Goal: Task Accomplishment & Management: Manage account settings

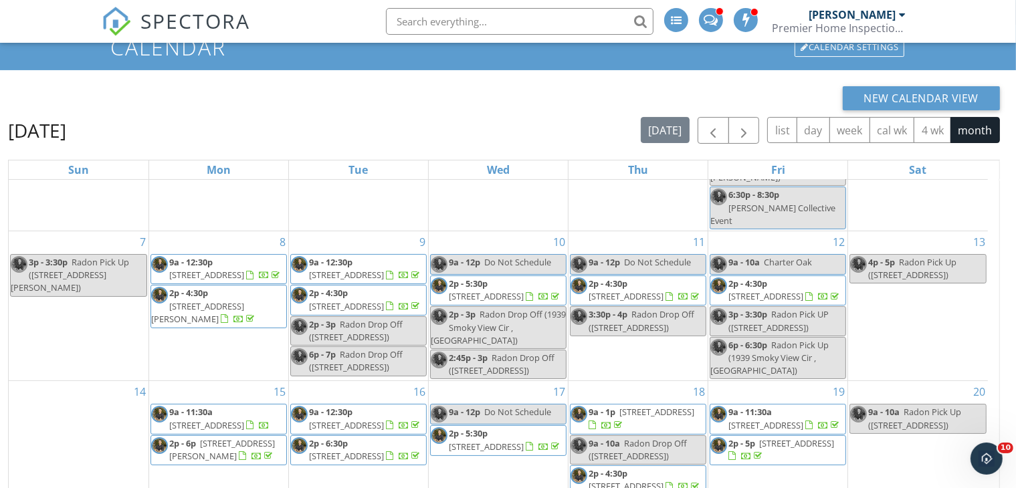
scroll to position [321, 0]
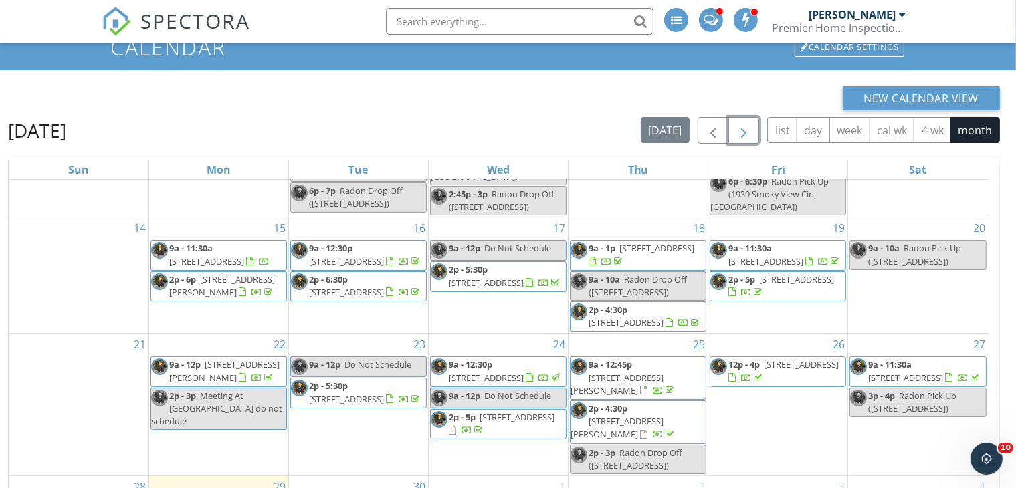
click at [745, 123] on span "button" at bounding box center [744, 131] width 16 height 16
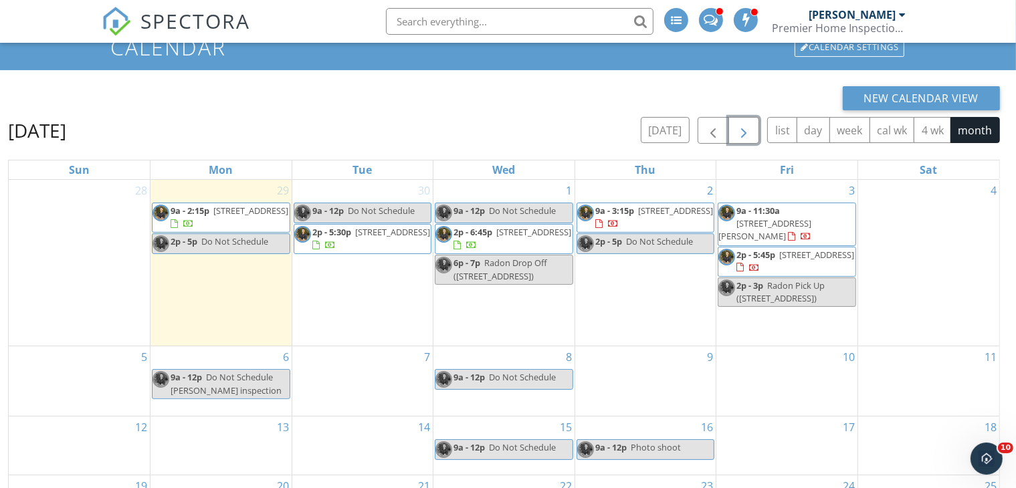
scroll to position [134, 0]
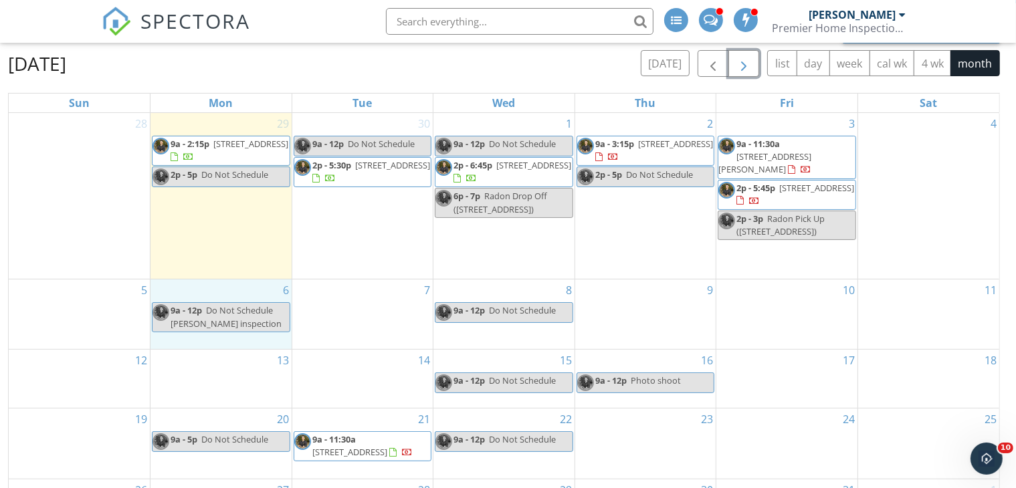
click at [206, 284] on div "6 9a - 12p Do Not Schedule Guillermo inspection" at bounding box center [221, 315] width 141 height 70
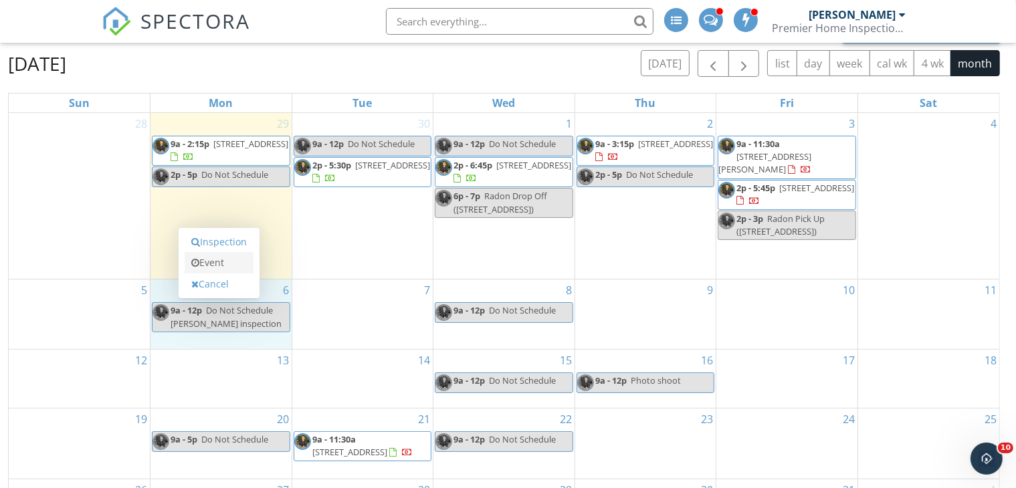
click at [225, 255] on link "Event" at bounding box center [219, 262] width 69 height 21
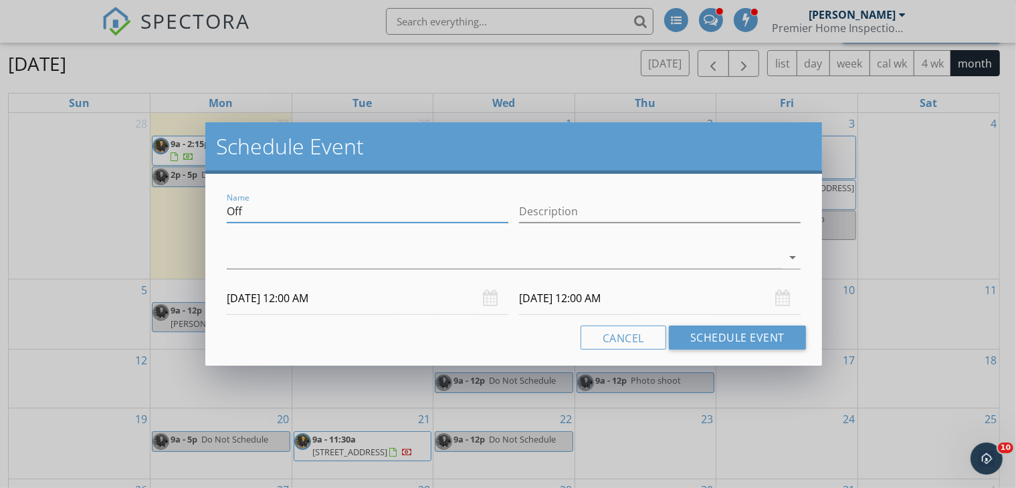
click at [270, 213] on input "Off" at bounding box center [368, 212] width 282 height 22
drag, startPoint x: 270, startPoint y: 213, endPoint x: 211, endPoint y: 209, distance: 59.1
click at [211, 209] on div "Name Off Description arrow_drop_down 10/06/2025 12:00 AM 10/07/2025 12:00 AM Ca…" at bounding box center [513, 270] width 617 height 192
type input "bailyey 9am reinspection"
click at [359, 295] on input "10/06/2025 12:00 AM" at bounding box center [368, 298] width 282 height 33
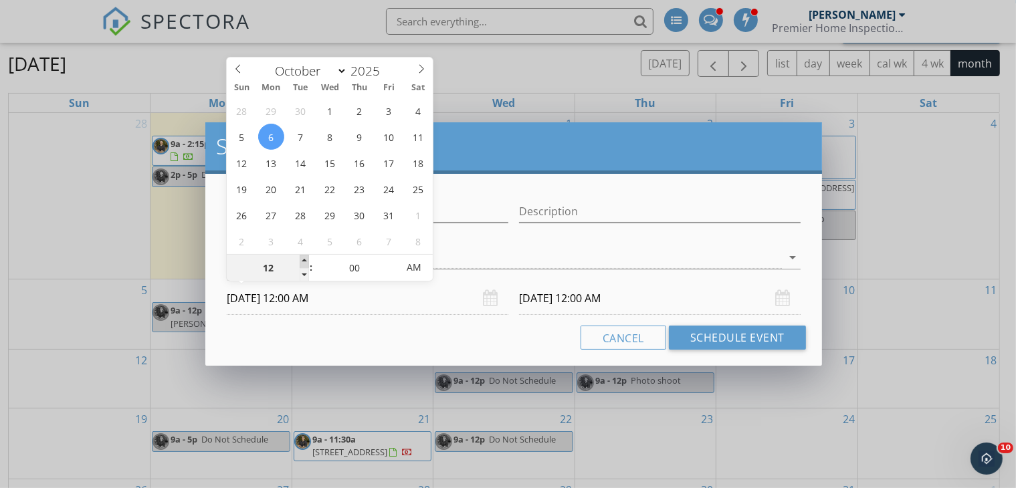
type input "01"
type input "10/06/2025 1:00 AM"
click at [304, 261] on span at bounding box center [304, 261] width 9 height 13
type input "10/07/2025 1:00 AM"
type input "02"
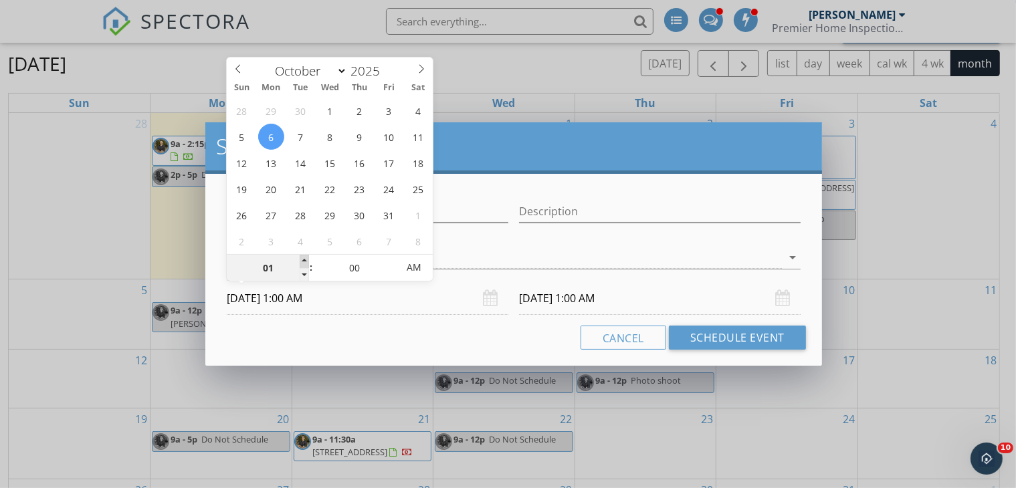
type input "10/06/2025 2:00 AM"
click at [305, 261] on span at bounding box center [304, 261] width 9 height 13
type input "03"
type input "10/06/2025 3:00 AM"
click at [305, 261] on span at bounding box center [304, 261] width 9 height 13
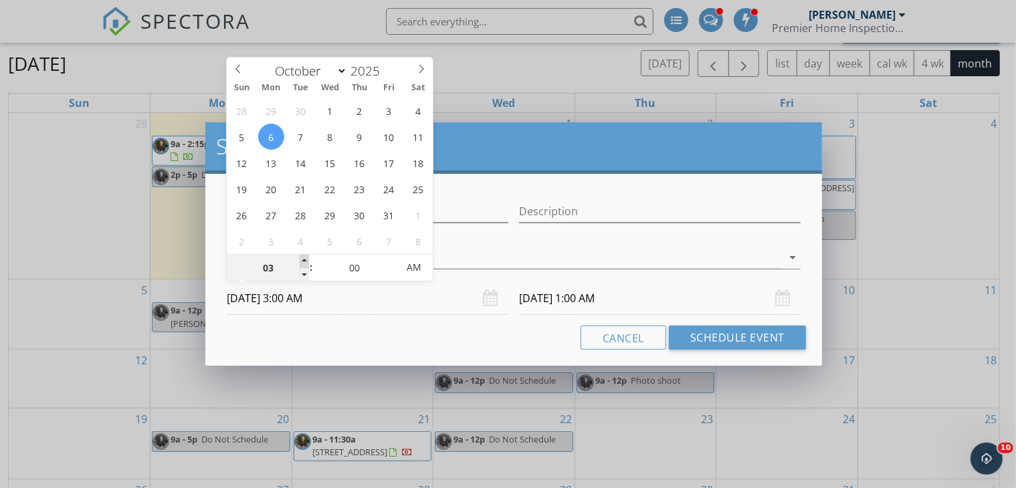
type input "04"
type input "10/06/2025 4:00 AM"
click at [305, 261] on span at bounding box center [304, 261] width 9 height 13
type input "10/07/2025 4:00 AM"
type input "05"
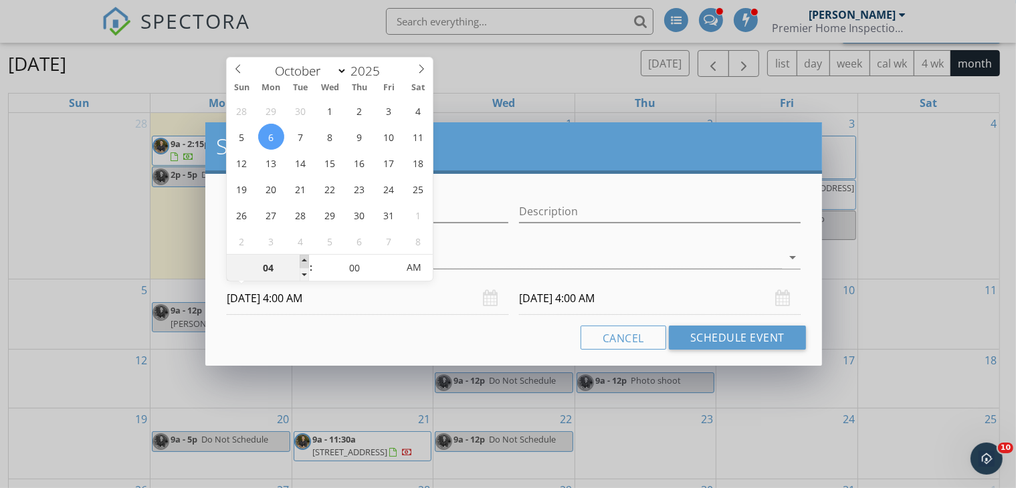
type input "10/06/2025 5:00 AM"
click at [306, 261] on span at bounding box center [304, 261] width 9 height 13
type input "10/07/2025 5:00 AM"
type input "06"
type input "10/06/2025 6:00 AM"
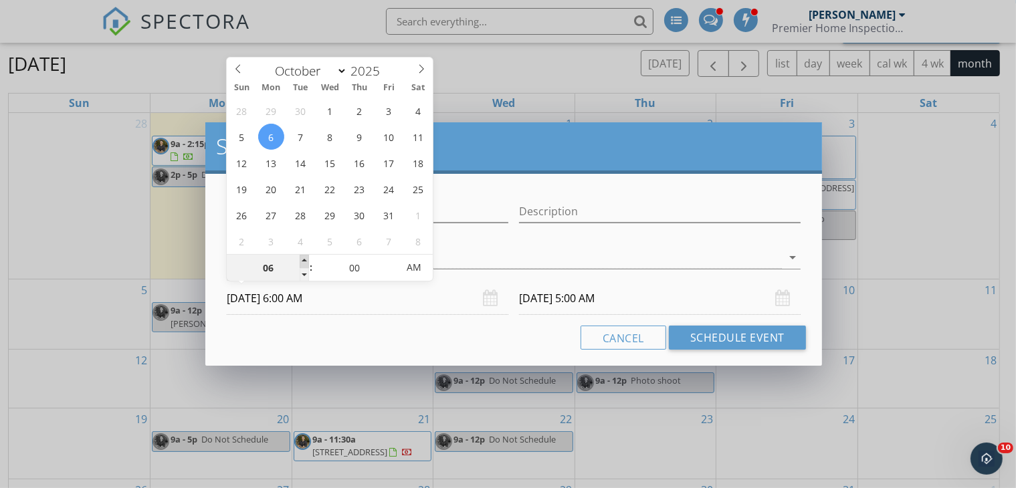
click at [306, 261] on span at bounding box center [304, 261] width 9 height 13
type input "07"
type input "10/06/2025 7:00 AM"
click at [306, 261] on span at bounding box center [304, 261] width 9 height 13
type input "10/07/2025 7:00 AM"
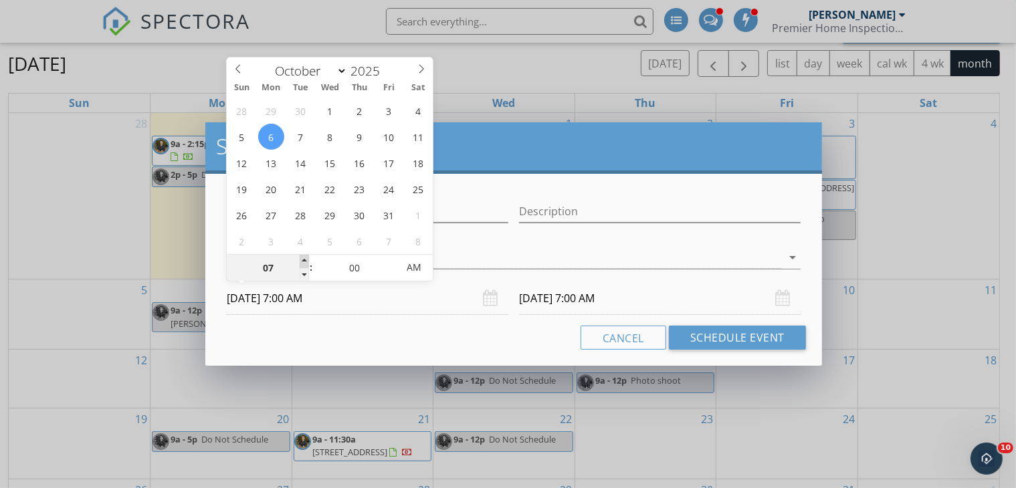
type input "08"
type input "10/06/2025 8:00 AM"
click at [306, 261] on span at bounding box center [304, 261] width 9 height 13
type input "10/07/2025 8:00 AM"
type input "09"
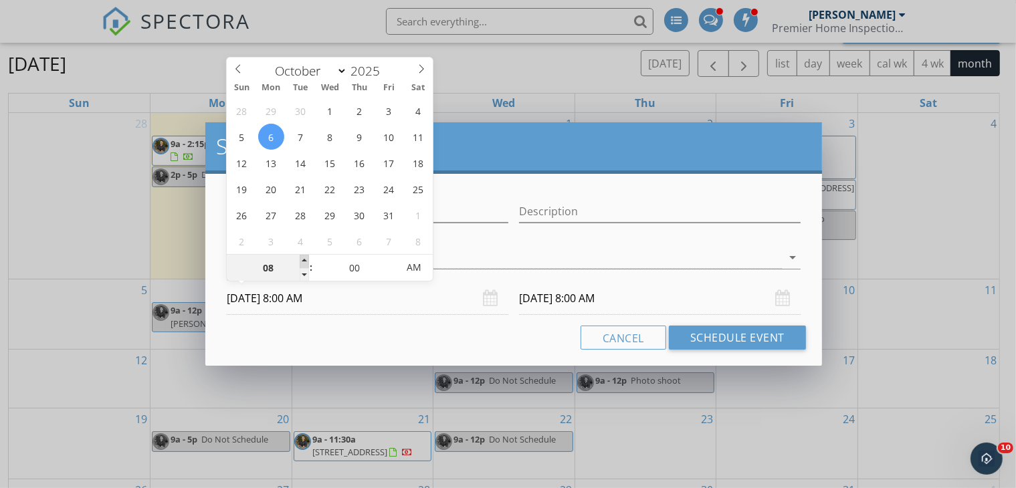
type input "10/06/2025 9:00 AM"
click at [306, 261] on span at bounding box center [304, 261] width 9 height 13
type input "10/07/2025 9:00 AM"
click at [786, 301] on div "10/07/2025 9:00 AM" at bounding box center [660, 298] width 282 height 33
click at [753, 303] on input "10/07/2025 9:00 AM" at bounding box center [660, 298] width 282 height 33
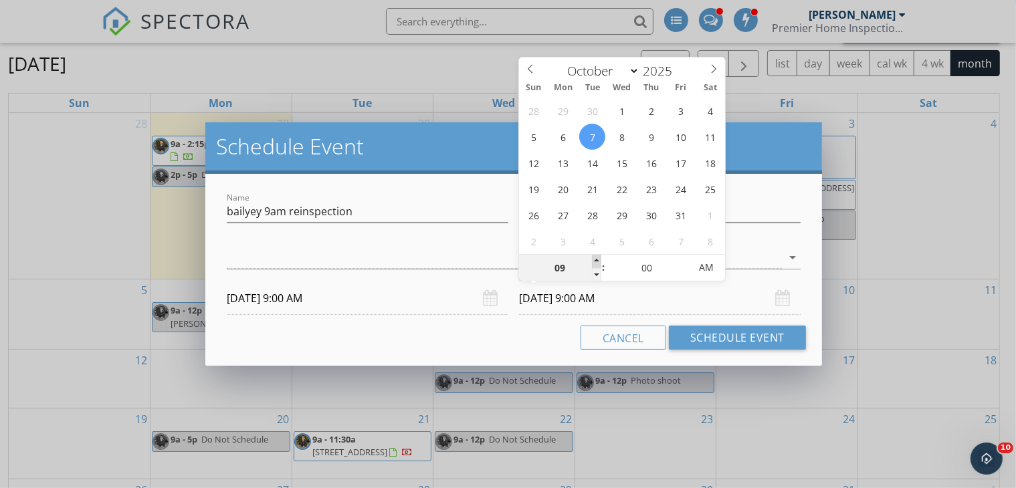
type input "10"
type input "10/07/2025 10:00 AM"
click at [596, 260] on span at bounding box center [596, 261] width 9 height 13
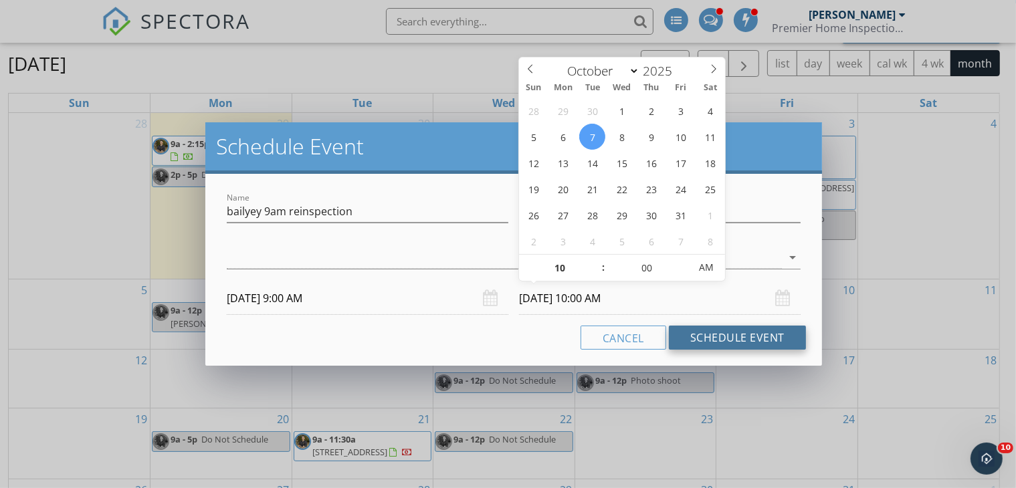
click at [710, 345] on button "Schedule Event" at bounding box center [737, 338] width 137 height 24
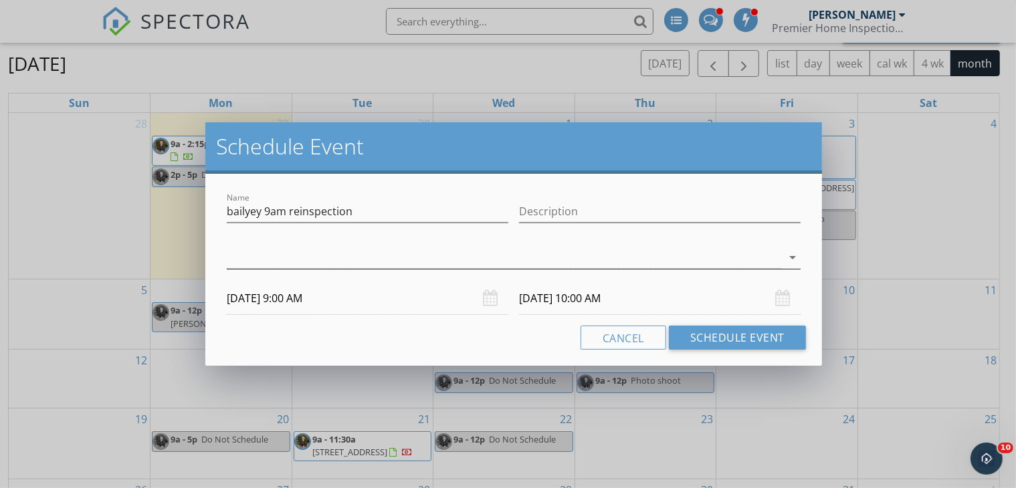
click at [541, 269] on div "arrow_drop_down" at bounding box center [514, 258] width 574 height 22
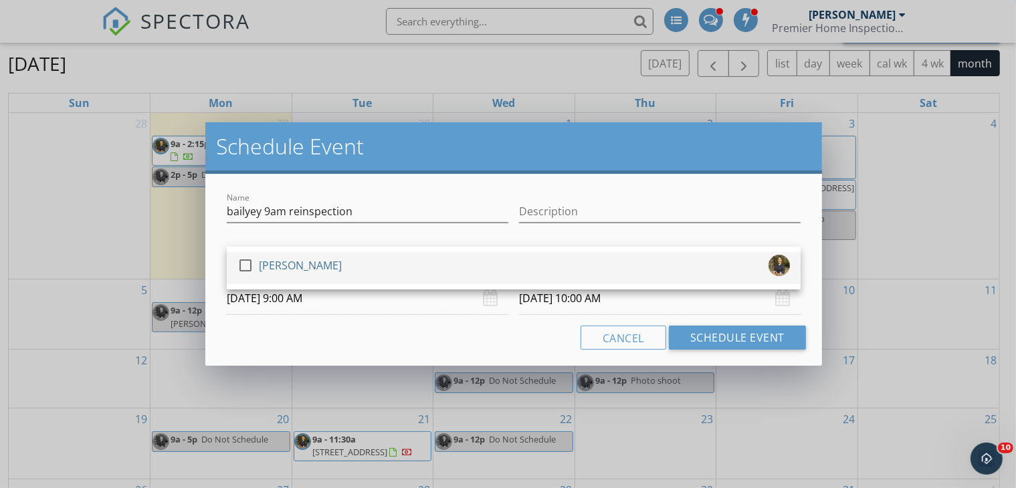
click at [410, 279] on div "check_box_outline_blank Trevor Vickery" at bounding box center [514, 268] width 553 height 27
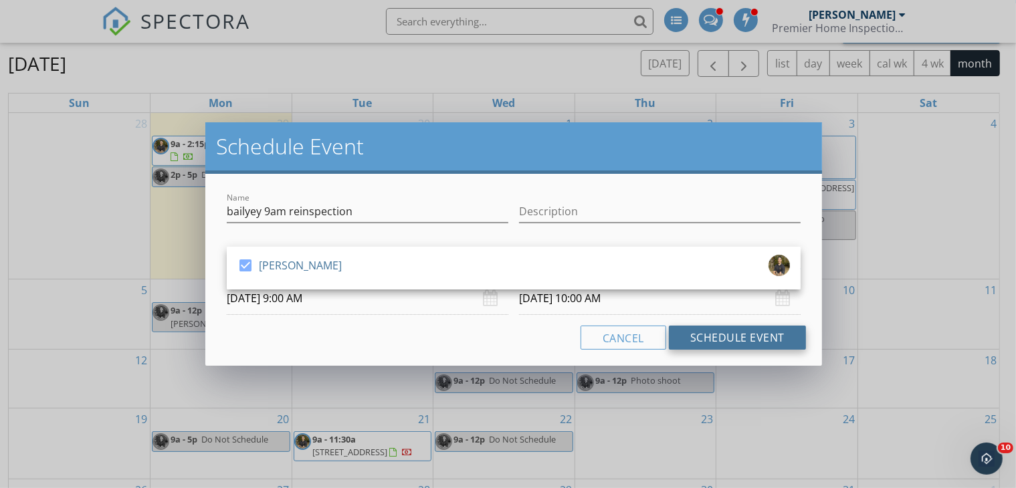
click at [686, 341] on button "Schedule Event" at bounding box center [737, 338] width 137 height 24
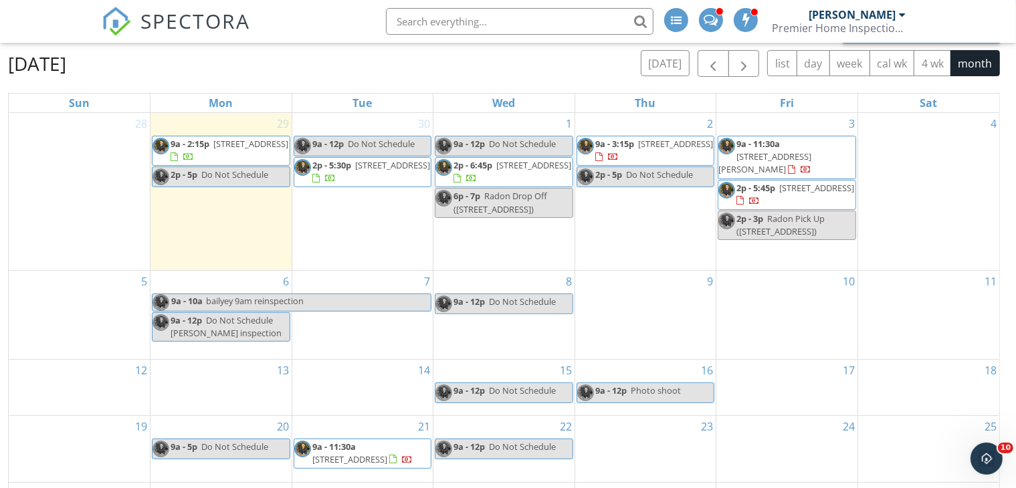
click at [383, 294] on span "bailyey 9am reinspection" at bounding box center [317, 302] width 225 height 17
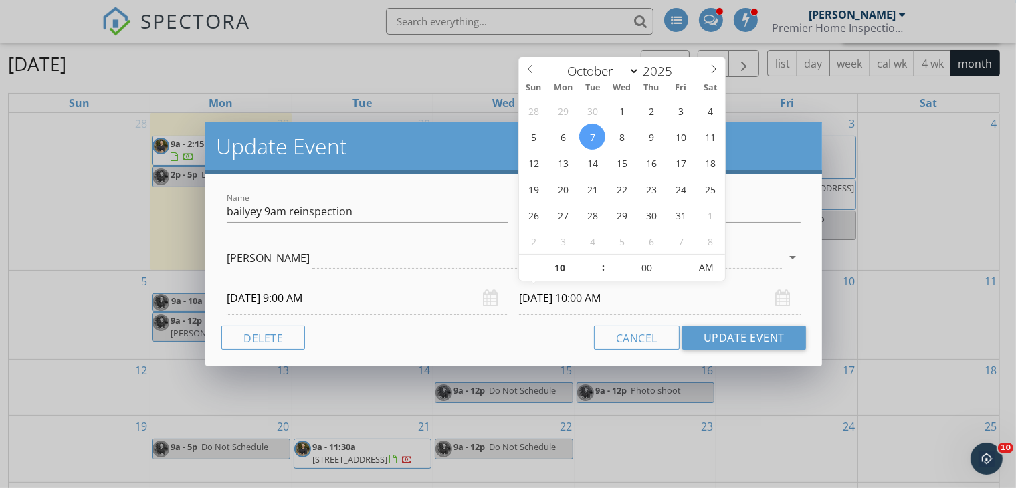
click at [589, 293] on input "10/07/2025 10:00 AM" at bounding box center [660, 298] width 282 height 33
type input "10/06/2025 10:00 AM"
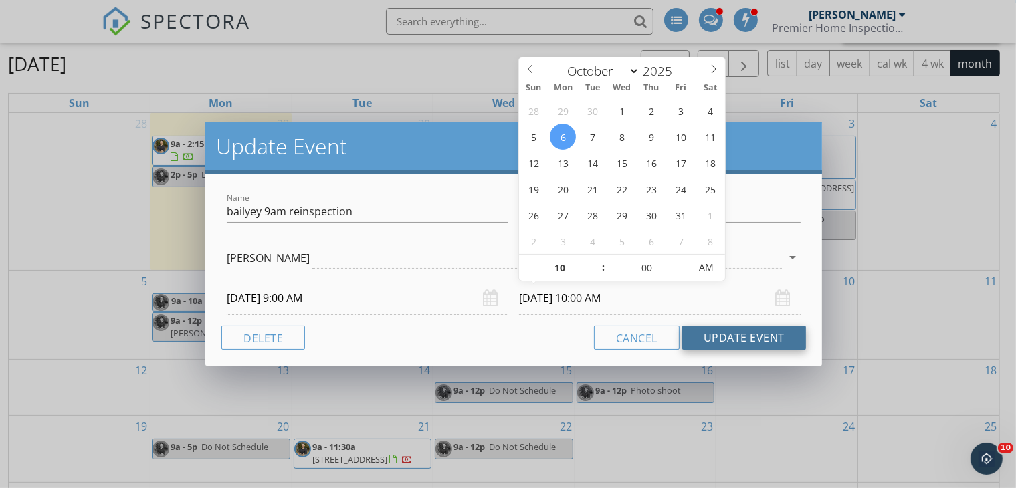
click at [723, 336] on button "Update Event" at bounding box center [745, 338] width 124 height 24
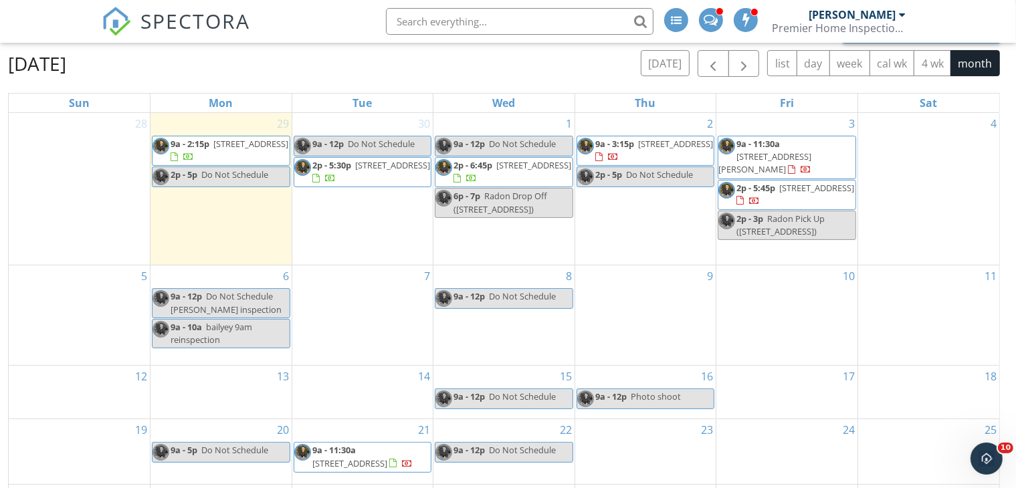
click at [240, 290] on span "Do Not Schedule Guillermo inspection" at bounding box center [226, 302] width 111 height 25
select select "9"
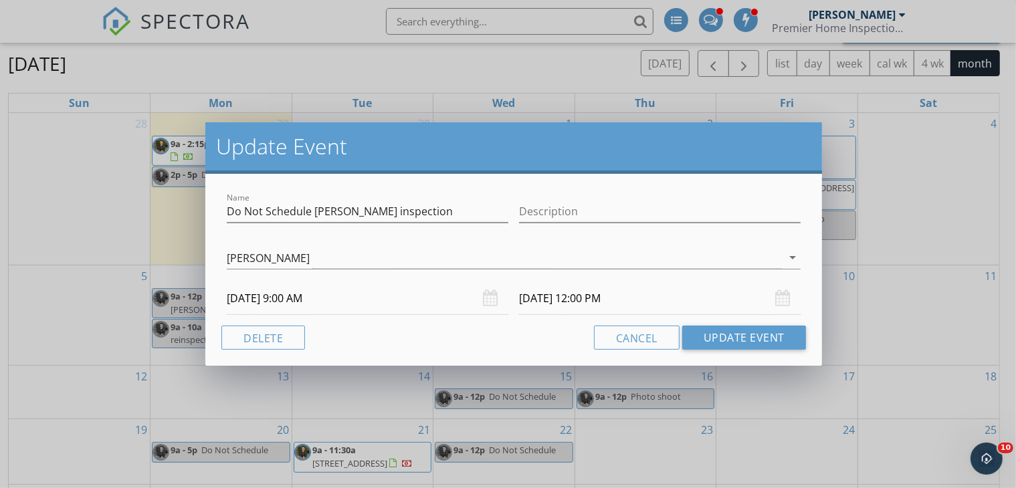
click at [466, 300] on input "10/06/2025 9:00 AM" at bounding box center [368, 298] width 282 height 33
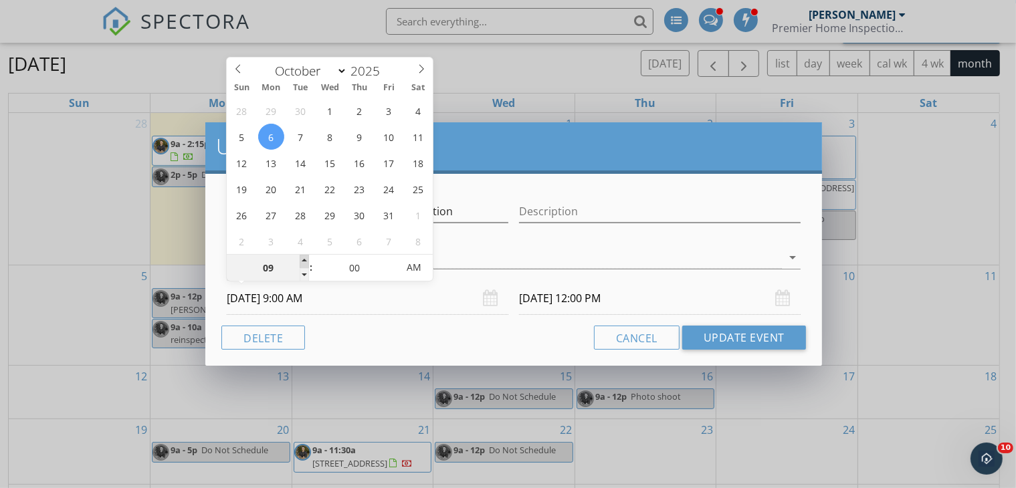
type input "10"
type input "10/06/2025 10:00 AM"
click at [302, 260] on span at bounding box center [304, 261] width 9 height 13
type input "10/06/2025 1:00 PM"
type input "11"
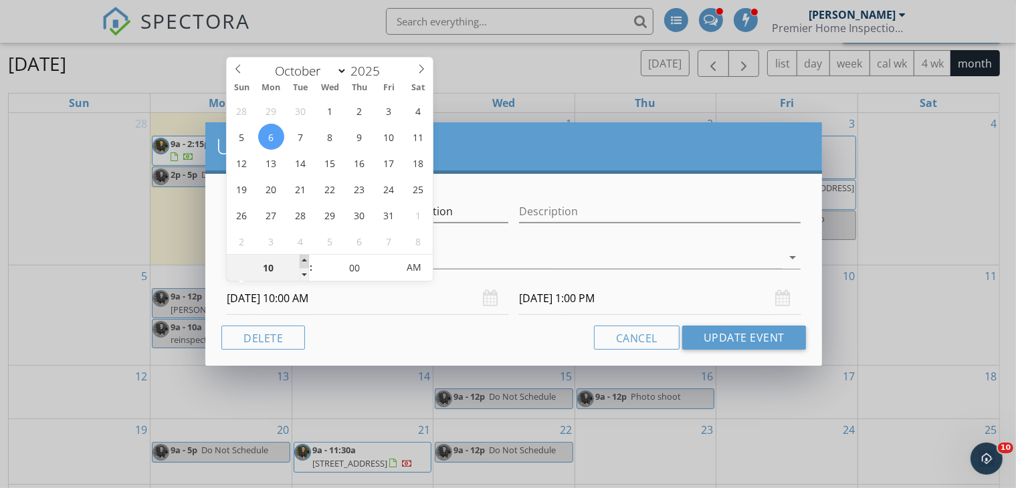
type input "10/06/2025 11:00 AM"
click at [302, 260] on span at bounding box center [304, 261] width 9 height 13
type input "12"
type input "10/06/2025 12:00 PM"
click at [302, 260] on span at bounding box center [304, 261] width 9 height 13
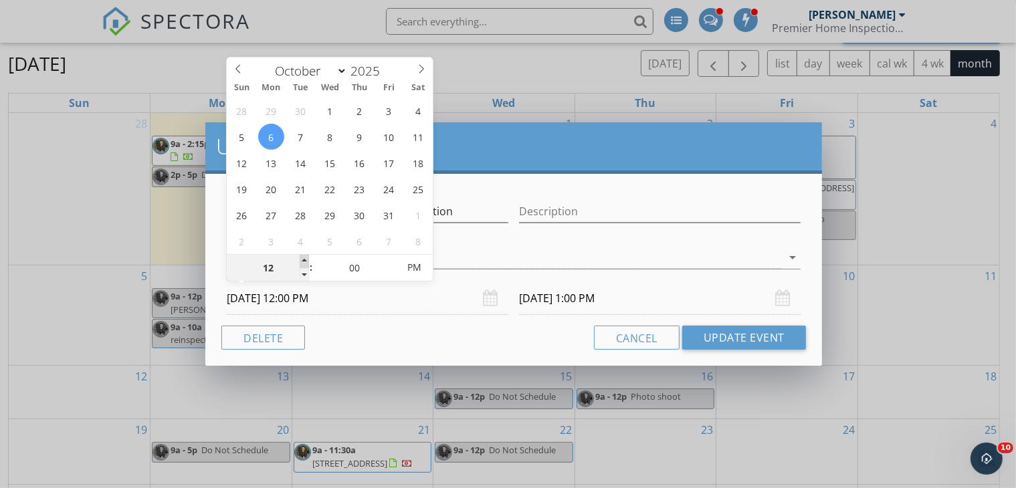
type input "10/06/2025 3:00 PM"
type input "11"
type input "10/06/2025 11:00 AM"
click at [301, 279] on span at bounding box center [304, 274] width 9 height 13
type input "10/06/2025 2:00 PM"
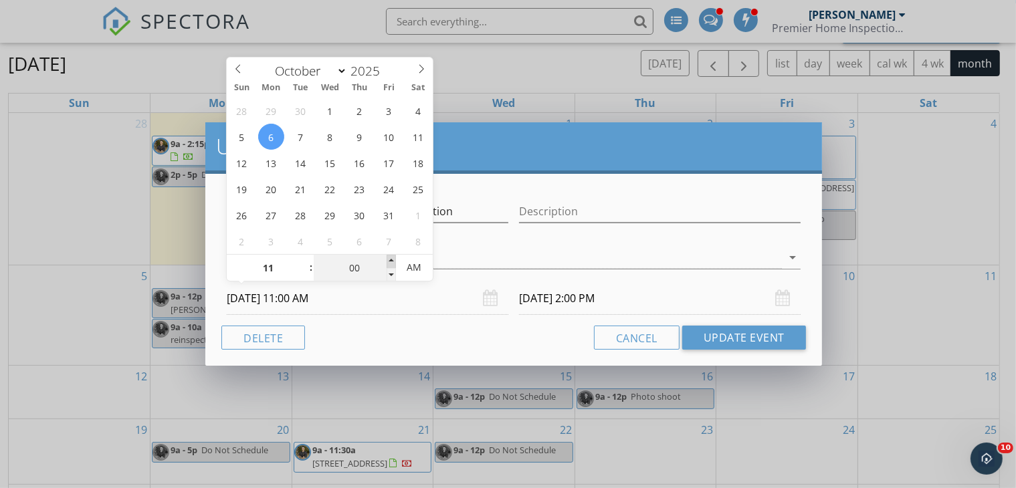
type input "05"
type input "10/06/2025 11:05 AM"
click at [387, 264] on span at bounding box center [391, 261] width 9 height 13
type input "10"
type input "10/06/2025 11:10 AM"
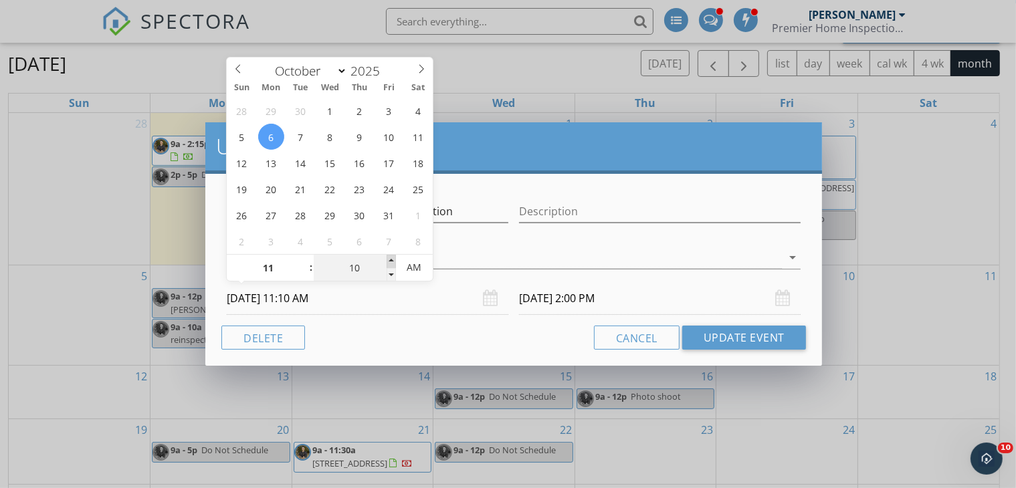
click at [387, 264] on span at bounding box center [391, 261] width 9 height 13
type input "15"
type input "10/06/2025 11:15 AM"
click at [387, 264] on span at bounding box center [391, 261] width 9 height 13
type input "20"
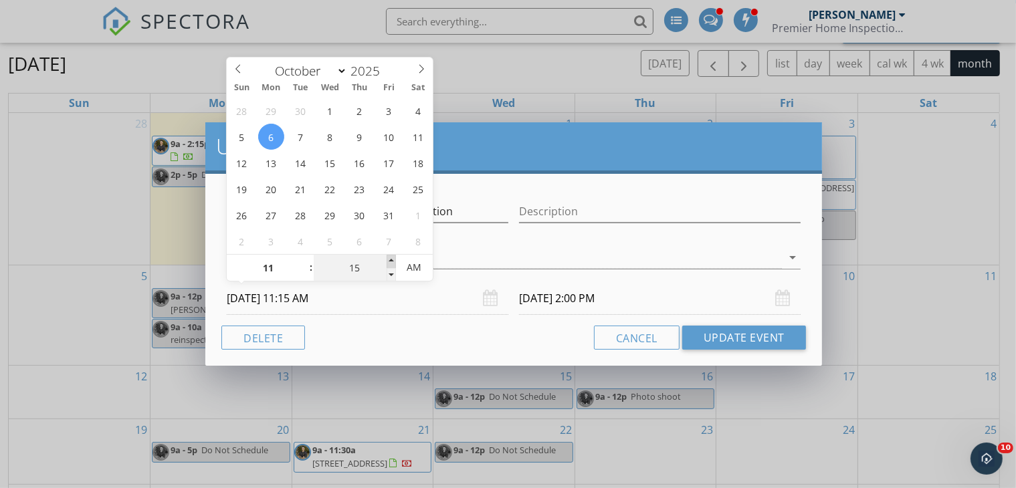
type input "10/06/2025 11:20 AM"
click at [387, 264] on span at bounding box center [391, 261] width 9 height 13
type input "10/06/2025 2:20 PM"
type input "25"
type input "10/06/2025 11:25 AM"
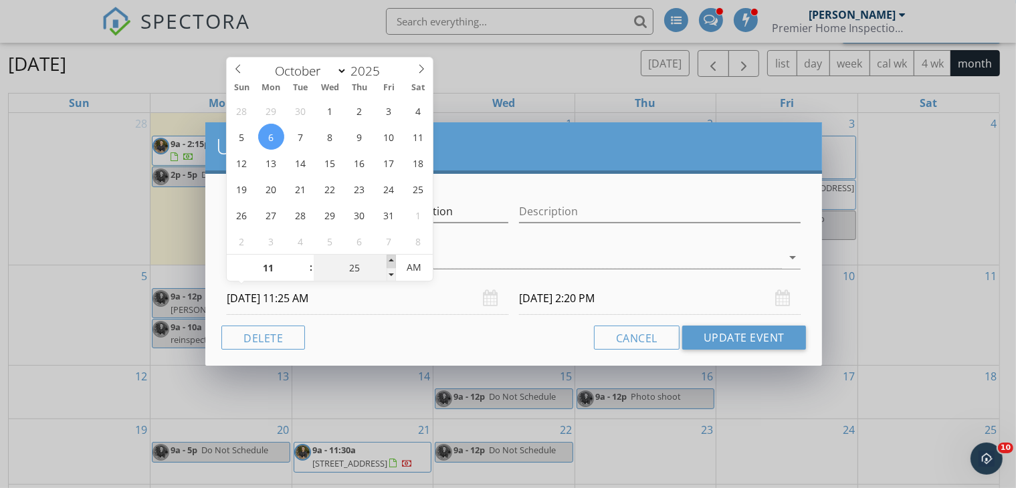
click at [387, 264] on span at bounding box center [391, 261] width 9 height 13
type input "10/06/2025 2:25 PM"
type input "30"
type input "10/06/2025 11:30 AM"
click at [387, 264] on span at bounding box center [391, 261] width 9 height 13
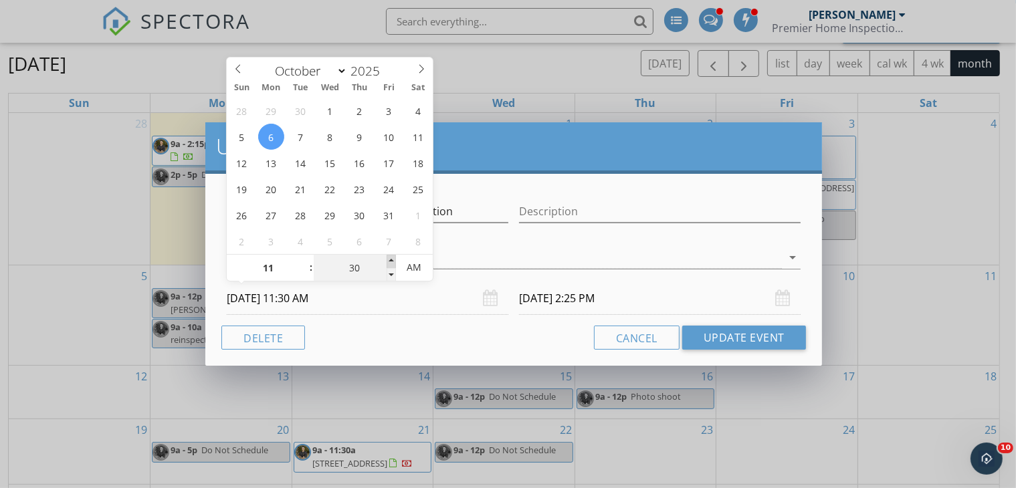
type input "10/06/2025 2:30 PM"
click at [522, 344] on div "Cancel Update Event" at bounding box center [513, 338] width 585 height 24
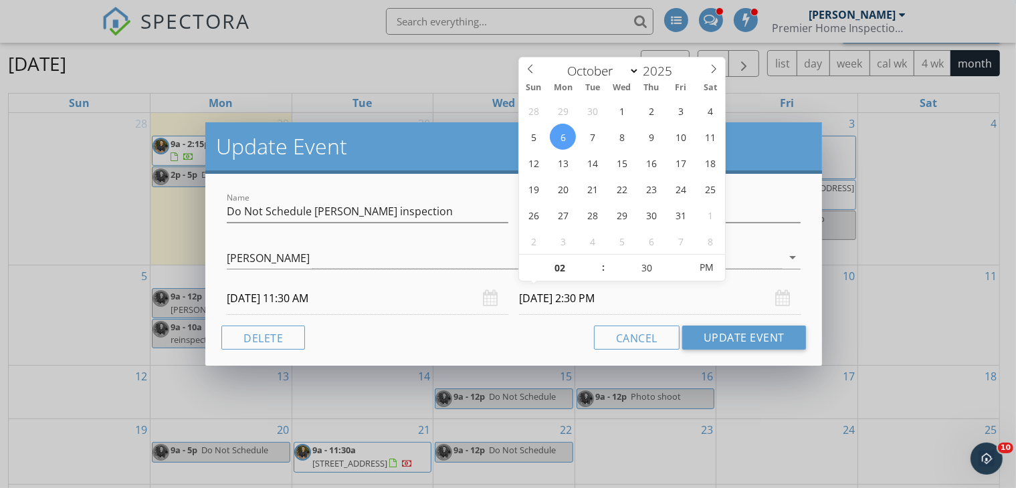
click at [538, 300] on input "10/06/2025 2:30 PM" at bounding box center [660, 298] width 282 height 33
type input "01"
type input "10/06/2025 1:30 PM"
click at [596, 271] on span at bounding box center [596, 274] width 9 height 13
type input "12"
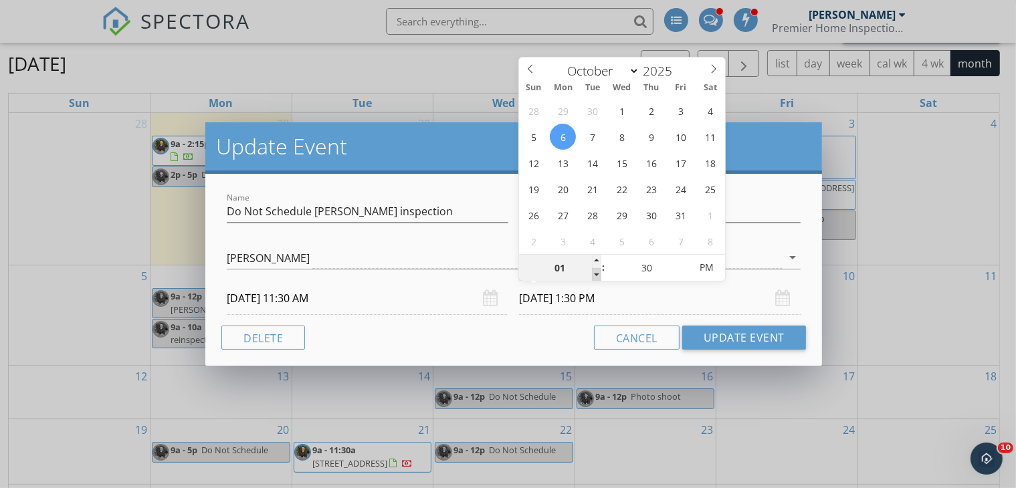
type input "10/06/2025 12:30 PM"
click at [596, 271] on span at bounding box center [596, 274] width 9 height 13
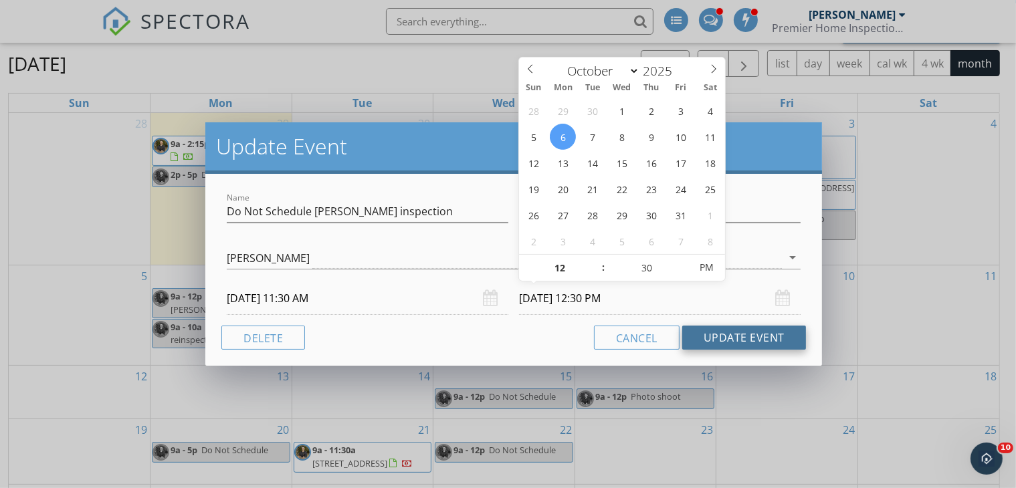
click at [753, 339] on button "Update Event" at bounding box center [745, 338] width 124 height 24
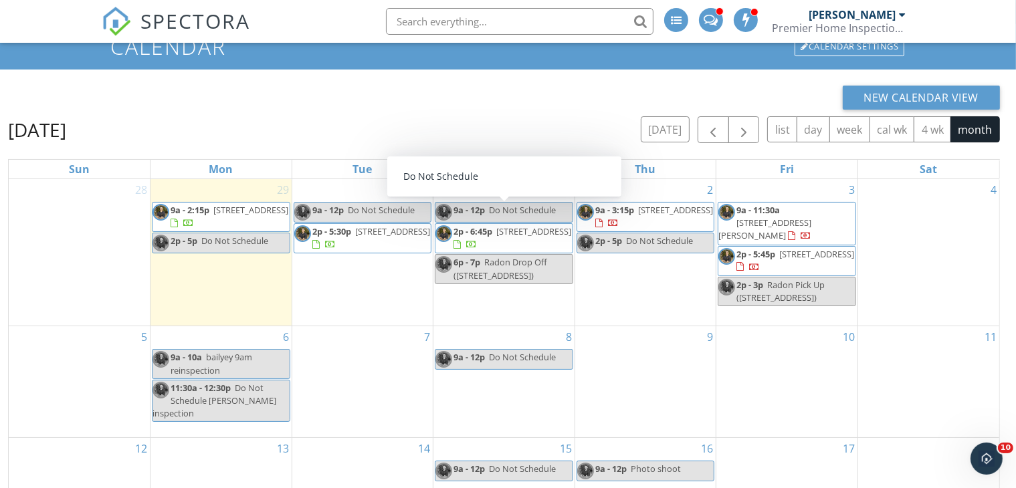
scroll to position [0, 0]
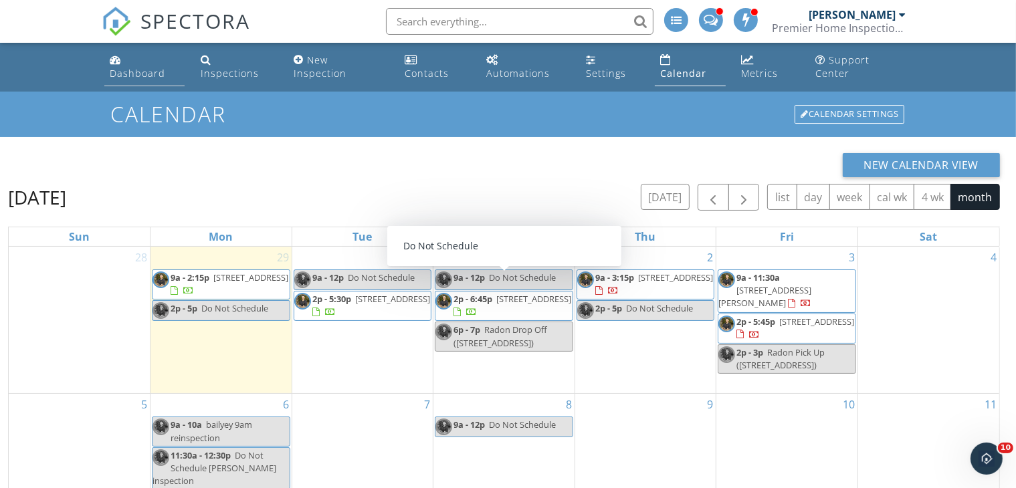
click at [153, 67] on div "Dashboard" at bounding box center [138, 73] width 56 height 13
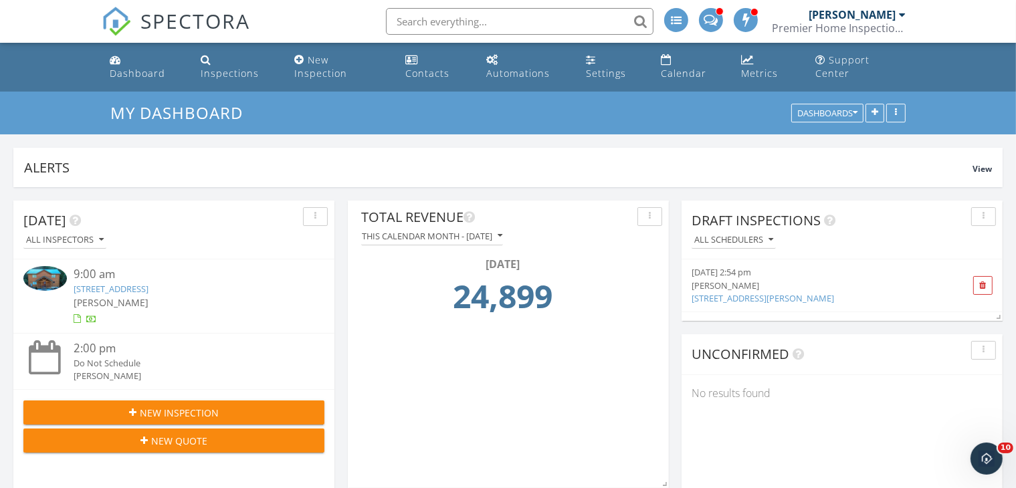
click at [149, 283] on link "1614 Barn Door Ln, Sevierville, TN 37862" at bounding box center [111, 289] width 75 height 12
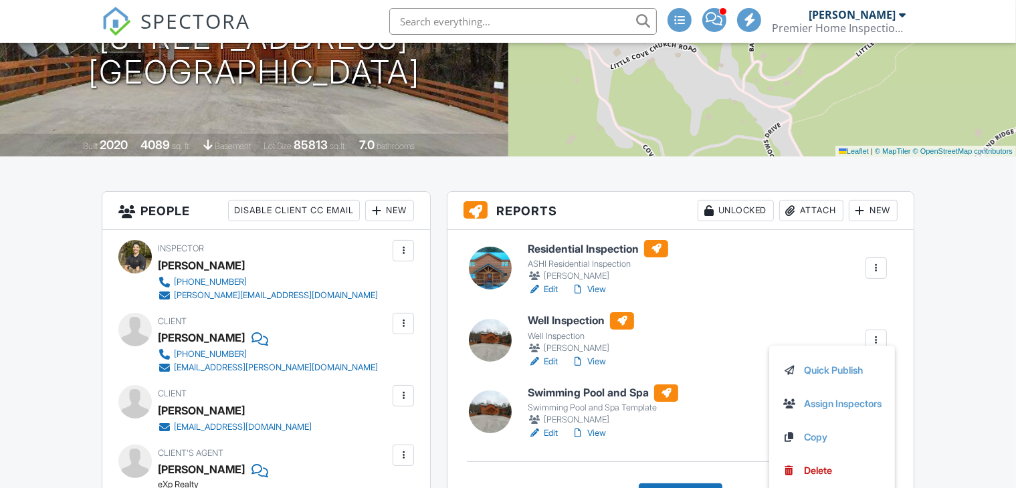
scroll to position [214, 0]
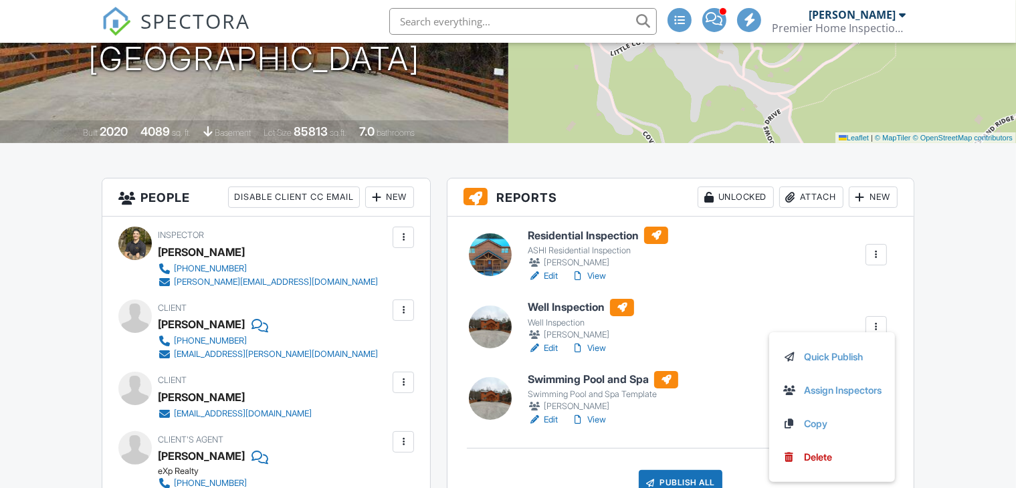
click at [871, 334] on div at bounding box center [876, 327] width 13 height 13
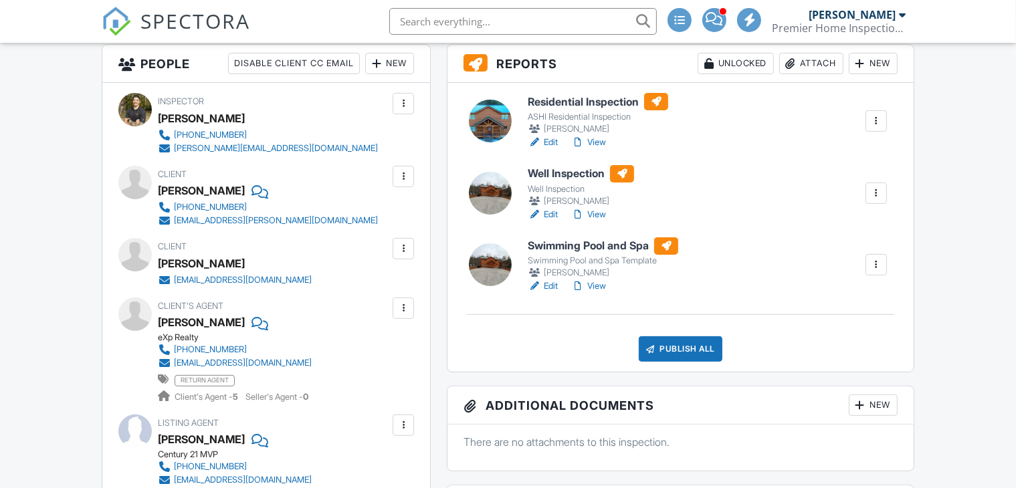
scroll to position [0, 0]
click at [877, 197] on div at bounding box center [876, 193] width 21 height 21
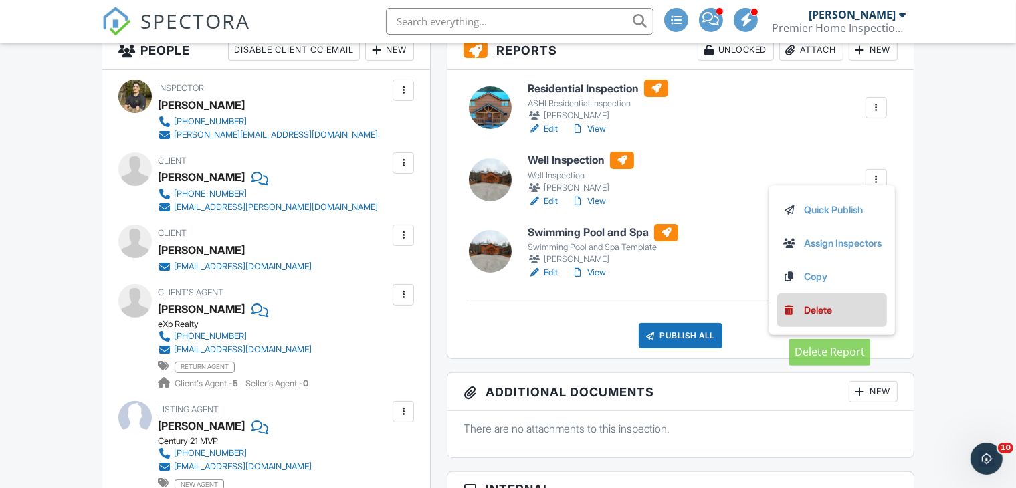
click at [852, 318] on link "Delete" at bounding box center [832, 310] width 99 height 15
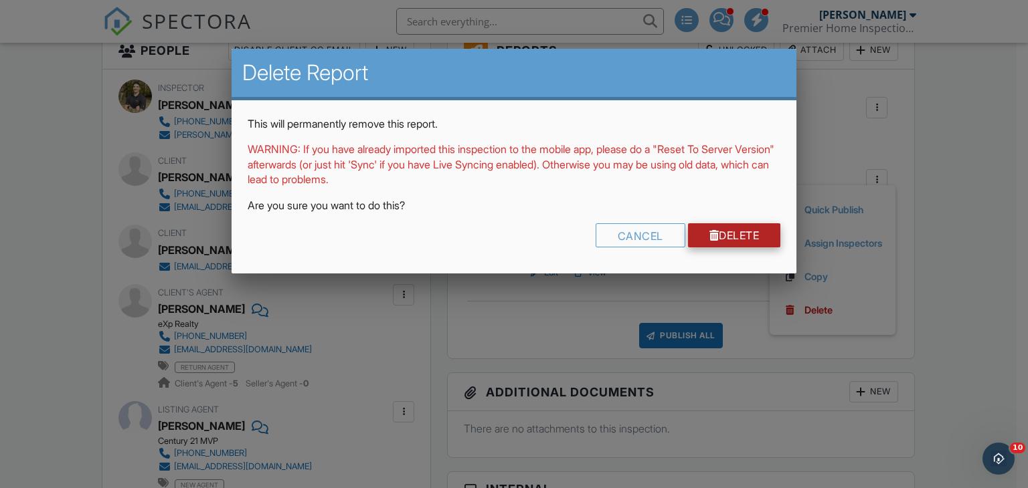
click at [725, 232] on link "Delete" at bounding box center [734, 235] width 93 height 24
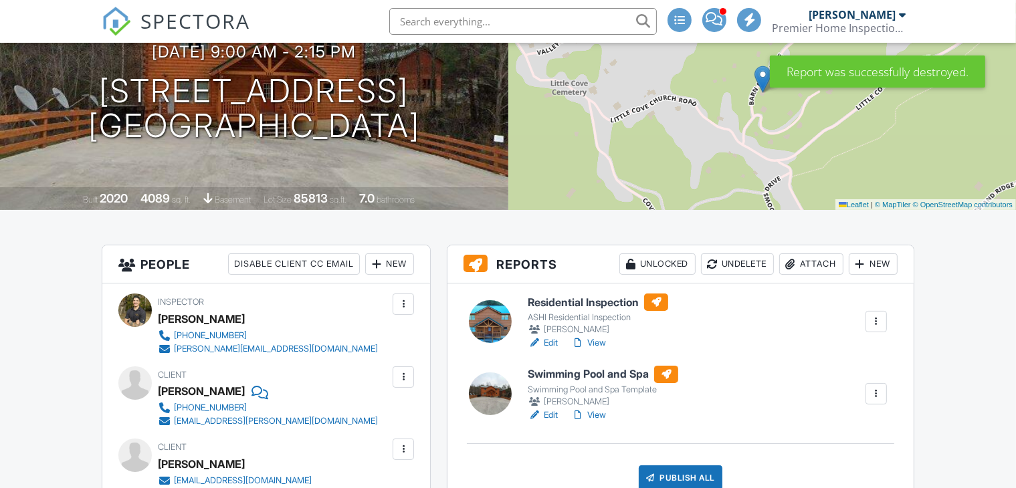
click at [604, 350] on link "View" at bounding box center [588, 343] width 35 height 13
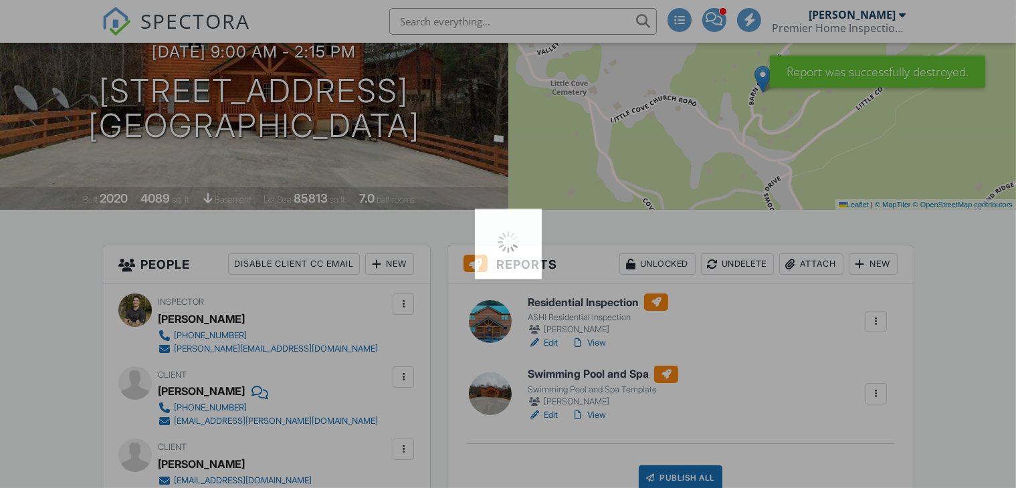
scroll to position [147, 0]
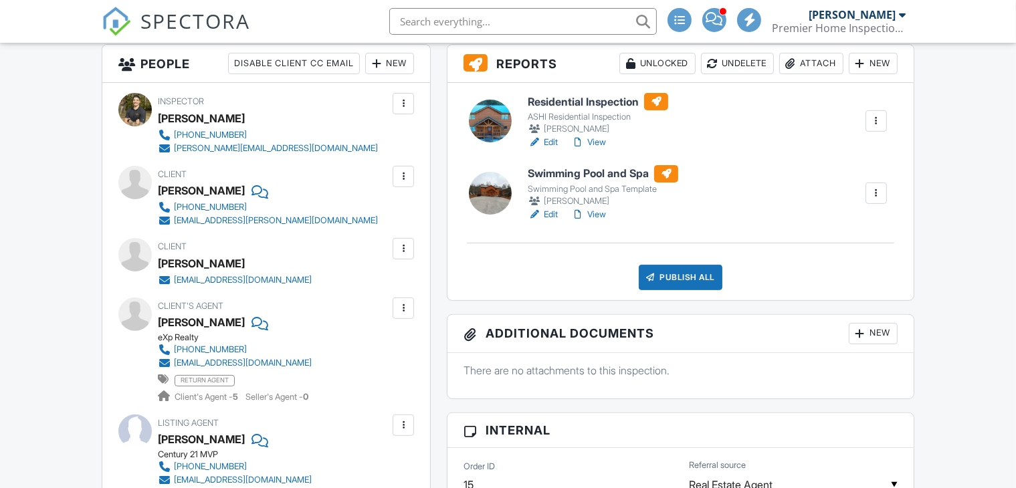
scroll to position [348, 0]
click at [553, 221] on link "Edit" at bounding box center [543, 214] width 30 height 13
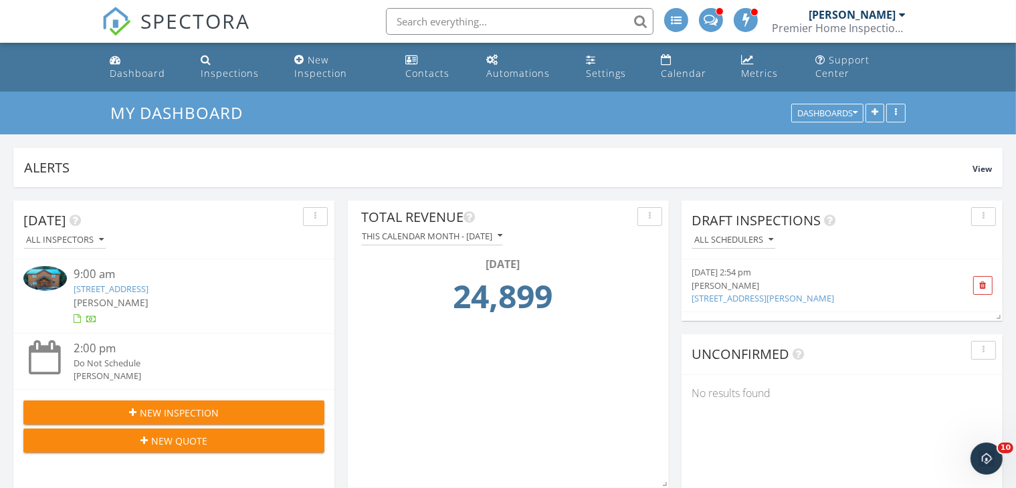
scroll to position [287, 321]
click at [139, 283] on link "1614 Barn Door Ln, Sevierville, TN 37862" at bounding box center [111, 289] width 75 height 12
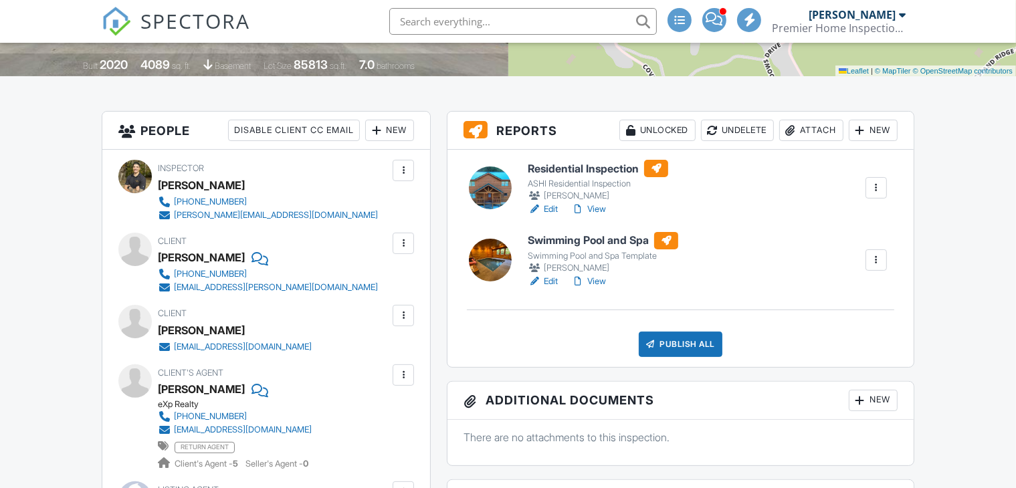
scroll to position [281, 0]
click at [549, 216] on link "Edit" at bounding box center [543, 209] width 30 height 13
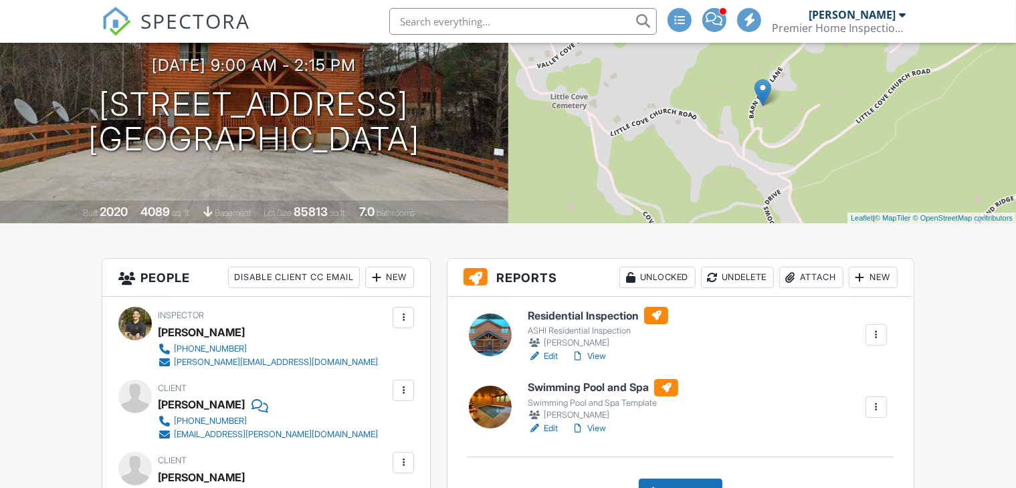
click at [596, 363] on link "View" at bounding box center [588, 356] width 35 height 13
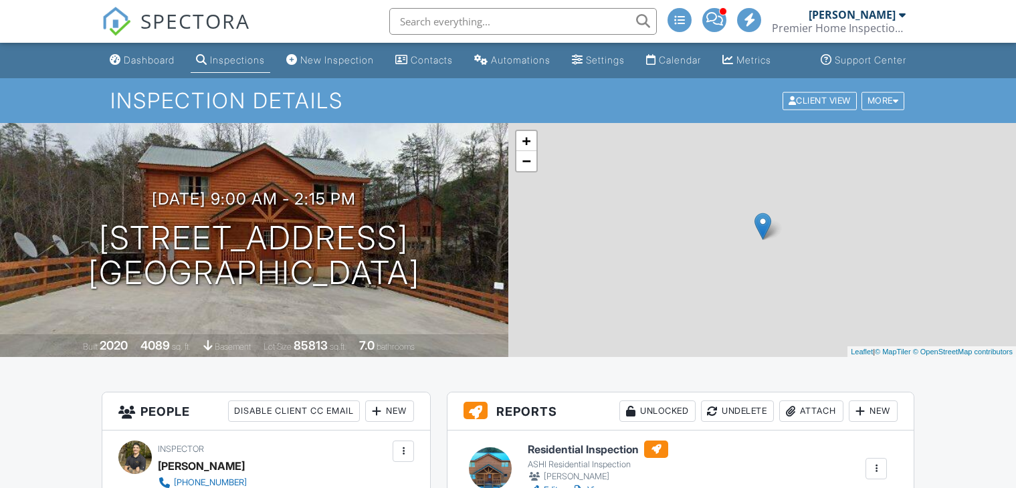
scroll to position [147, 0]
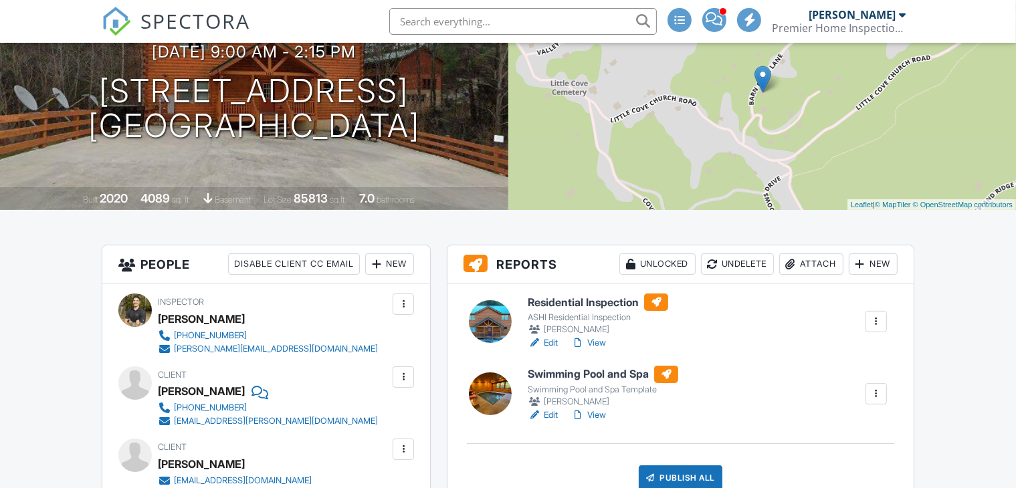
click at [598, 422] on link "View" at bounding box center [588, 415] width 35 height 13
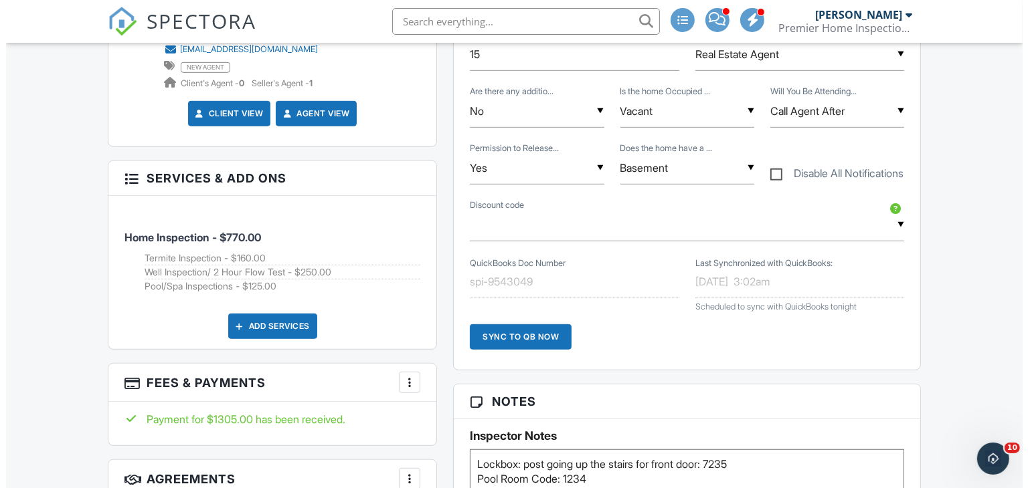
scroll to position [803, 0]
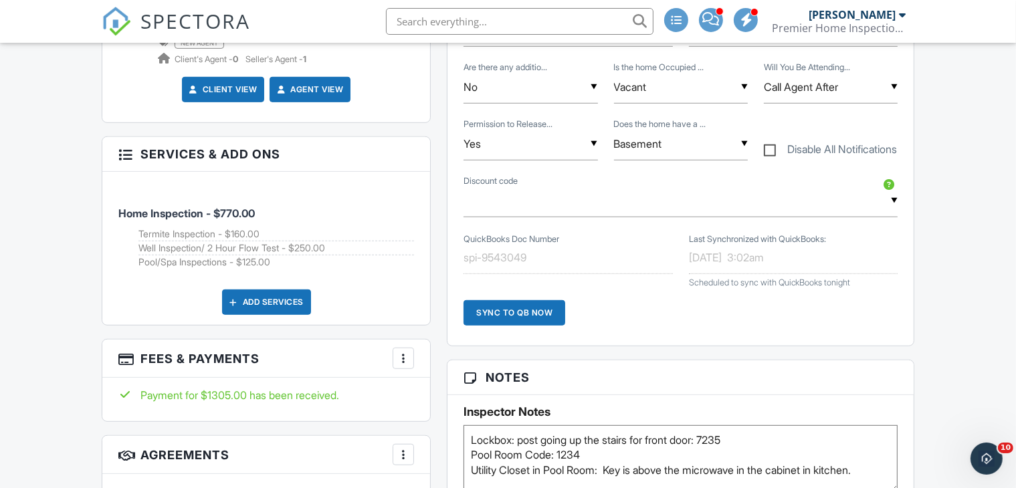
click at [401, 365] on div at bounding box center [403, 358] width 13 height 13
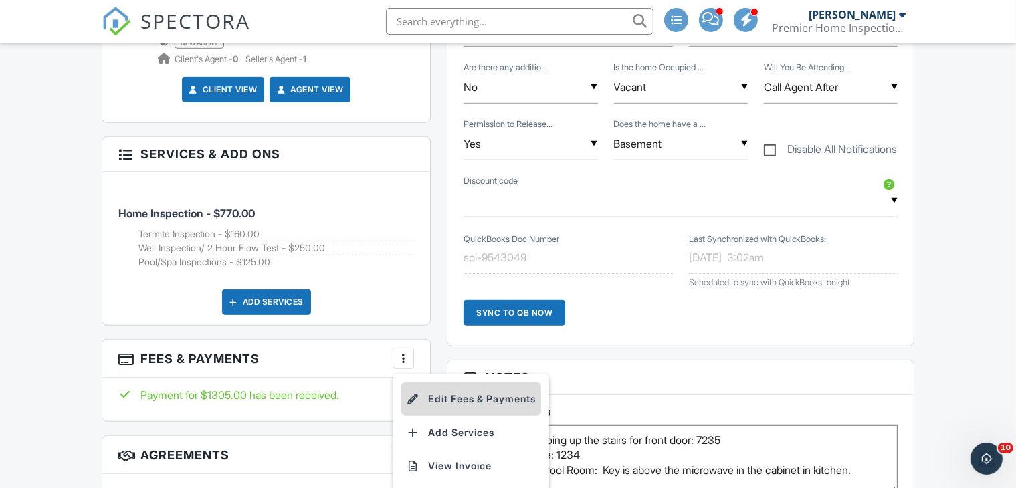
click at [432, 414] on li "Edit Fees & Payments" at bounding box center [471, 399] width 140 height 33
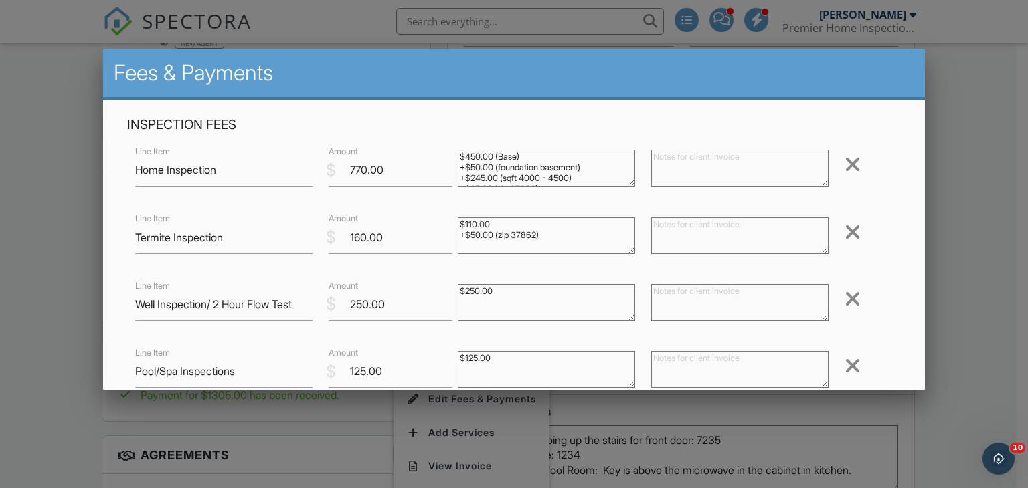
click at [844, 298] on div at bounding box center [852, 298] width 16 height 21
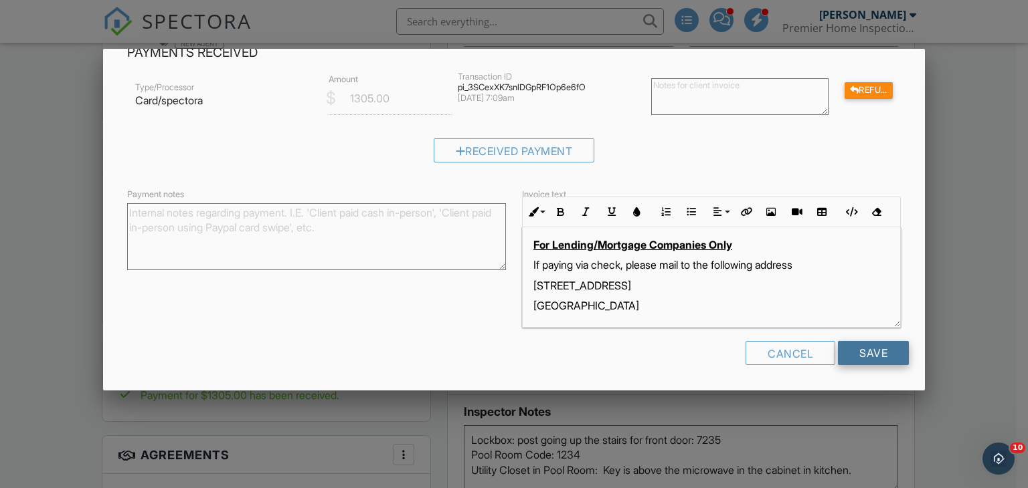
scroll to position [8, 0]
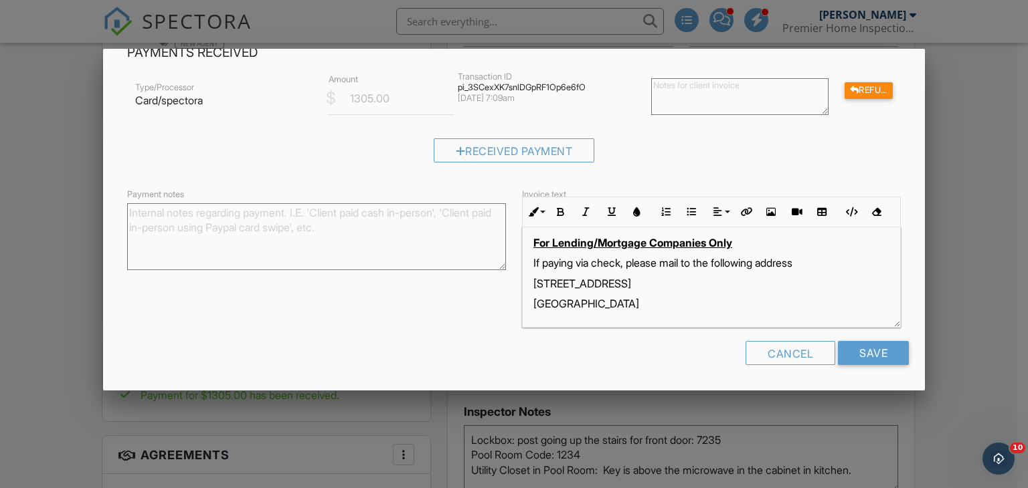
click at [321, 215] on textarea "Payment notes" at bounding box center [316, 236] width 379 height 67
type textarea "House on city, well inspection refunded"
click at [869, 351] on input "Save" at bounding box center [873, 353] width 71 height 24
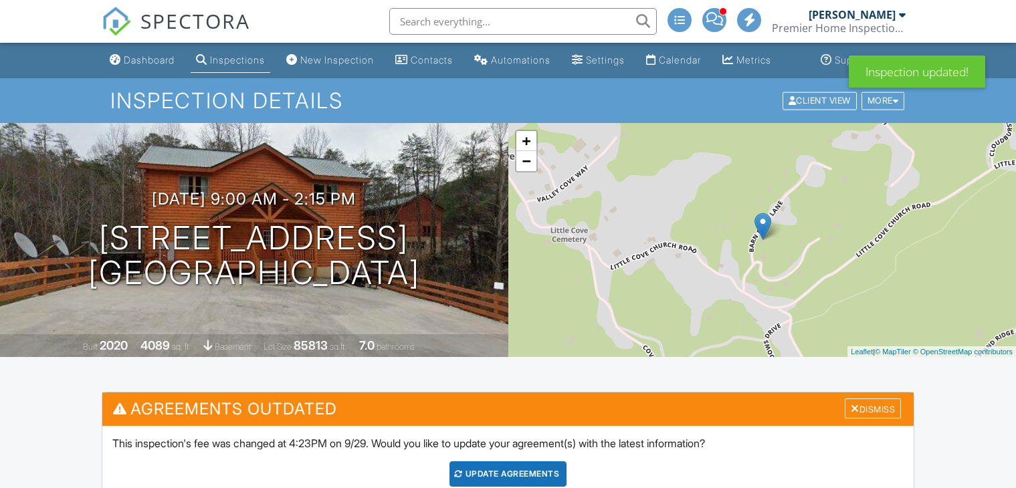
scroll to position [950, 0]
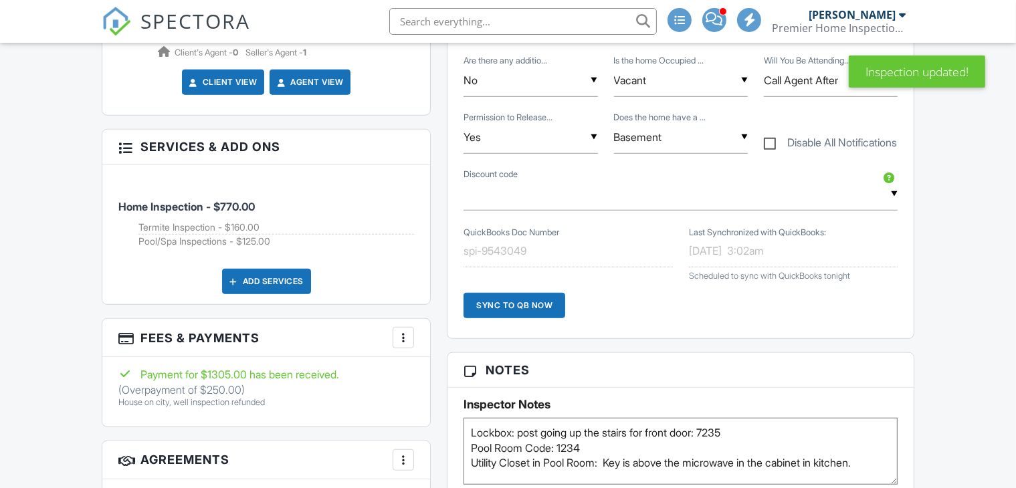
click at [401, 345] on div at bounding box center [403, 337] width 13 height 13
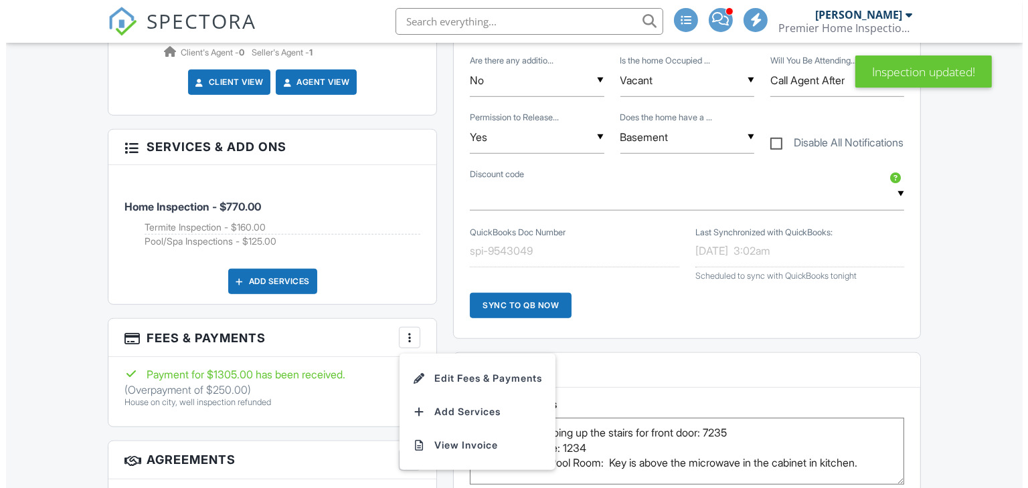
scroll to position [0, 0]
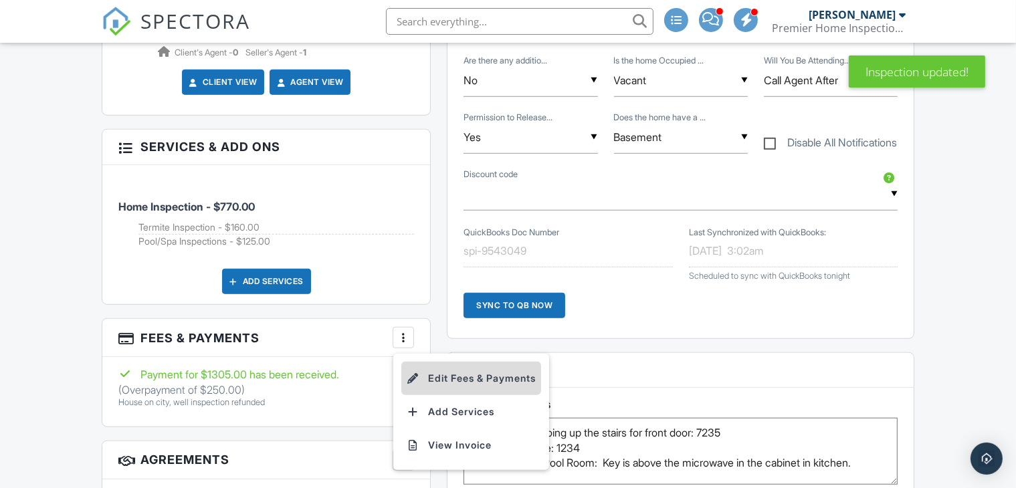
click at [451, 392] on li "Edit Fees & Payments" at bounding box center [471, 378] width 140 height 33
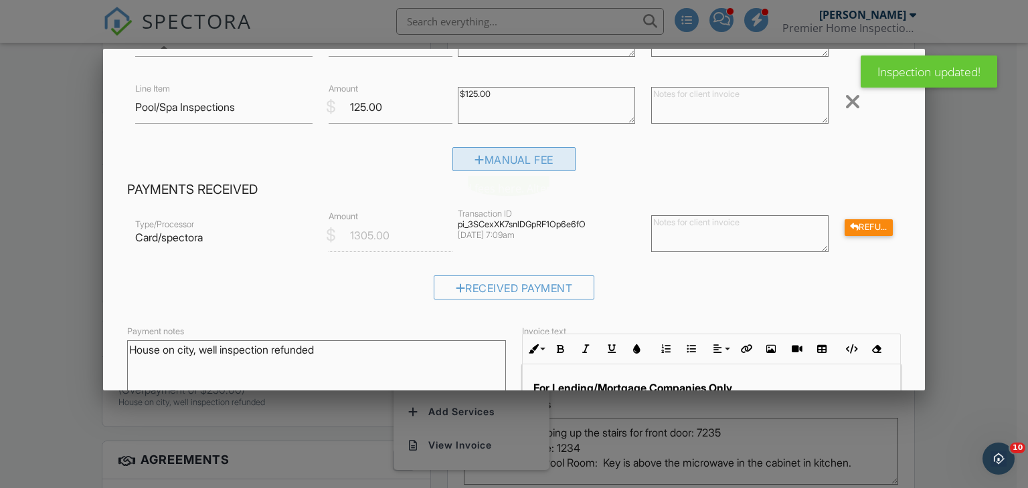
scroll to position [268, 0]
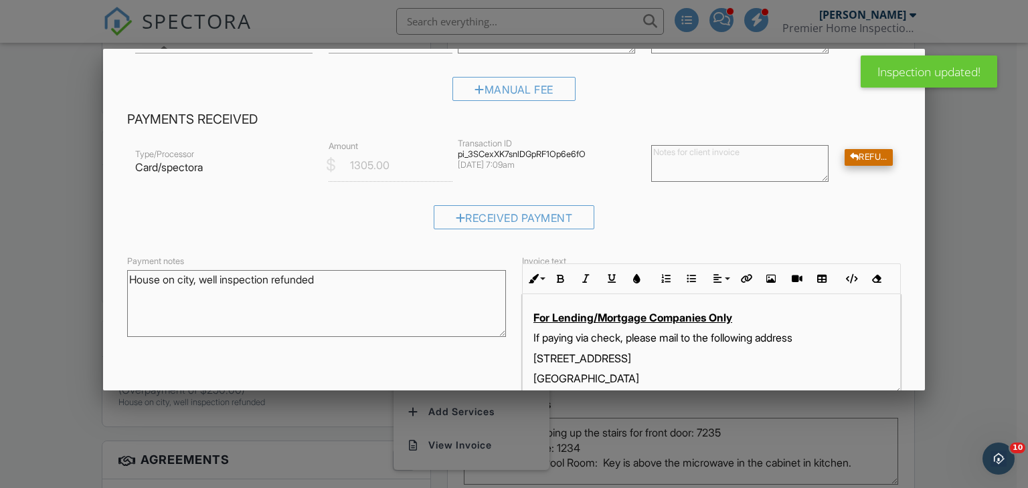
click at [850, 160] on div at bounding box center [854, 157] width 9 height 9
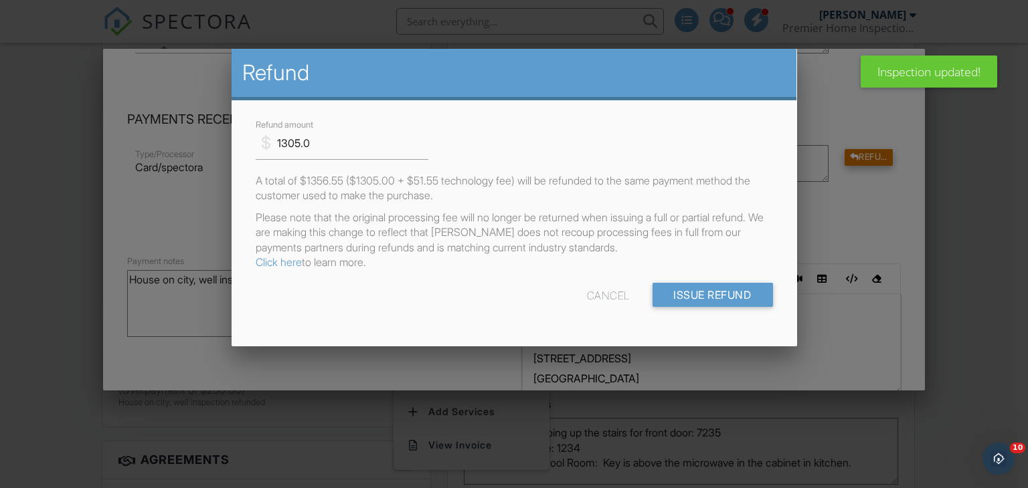
scroll to position [0, 0]
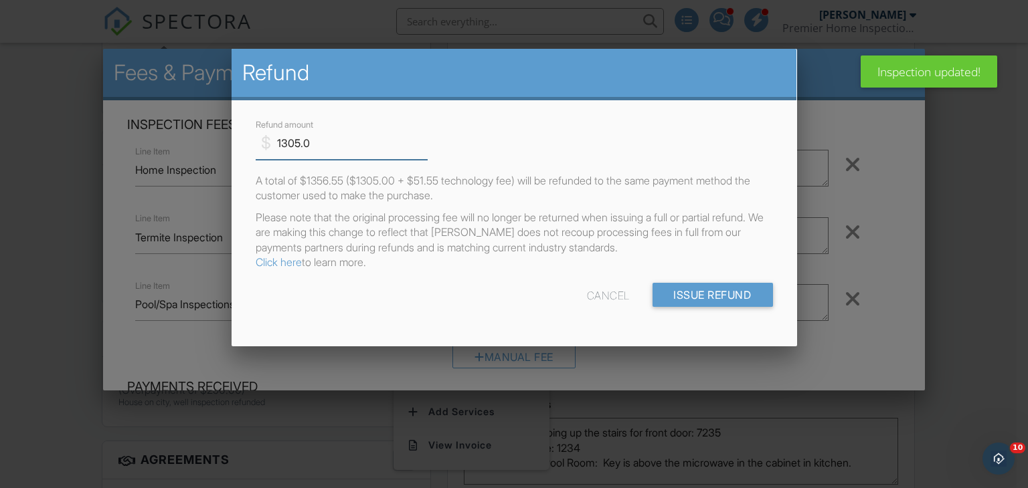
drag, startPoint x: 327, startPoint y: 138, endPoint x: 231, endPoint y: 144, distance: 96.5
click at [232, 144] on div "$ Refund amount 1305.0 A total of $1356.55 ($1305.00 + $51.55 technology fee) w…" at bounding box center [514, 223] width 565 height 246
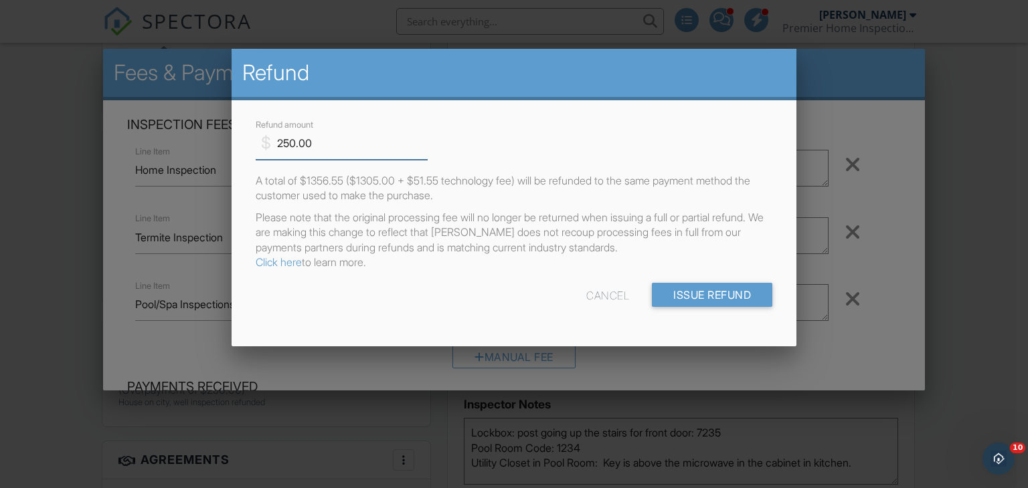
type input "250.00"
click at [554, 137] on div "$ Refund amount 250.00" at bounding box center [514, 137] width 533 height 43
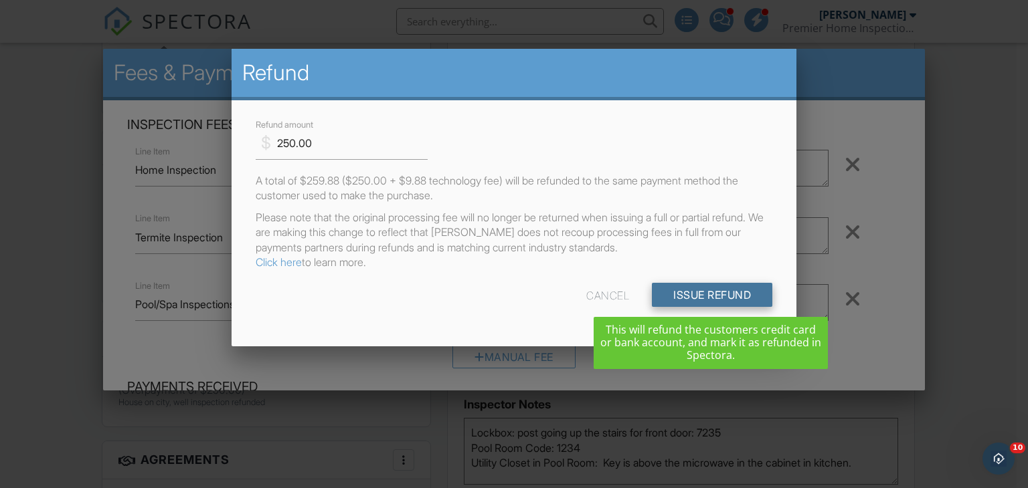
click at [733, 292] on input "Issue Refund" at bounding box center [712, 295] width 120 height 24
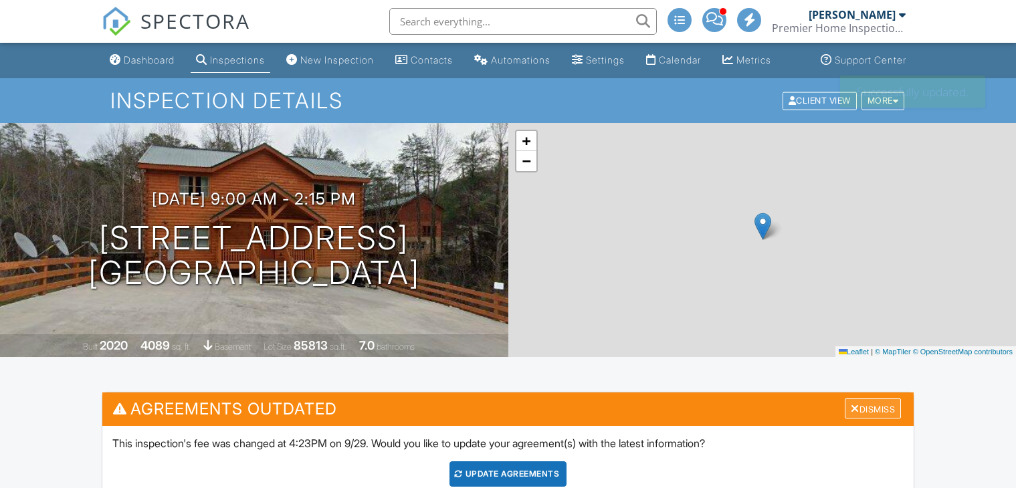
click at [870, 399] on div "Dismiss" at bounding box center [873, 409] width 56 height 21
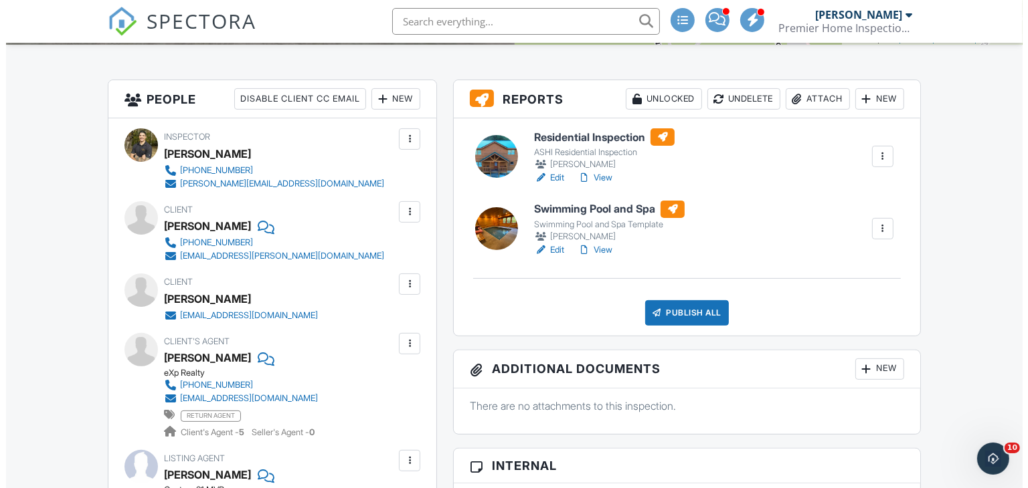
scroll to position [214, 0]
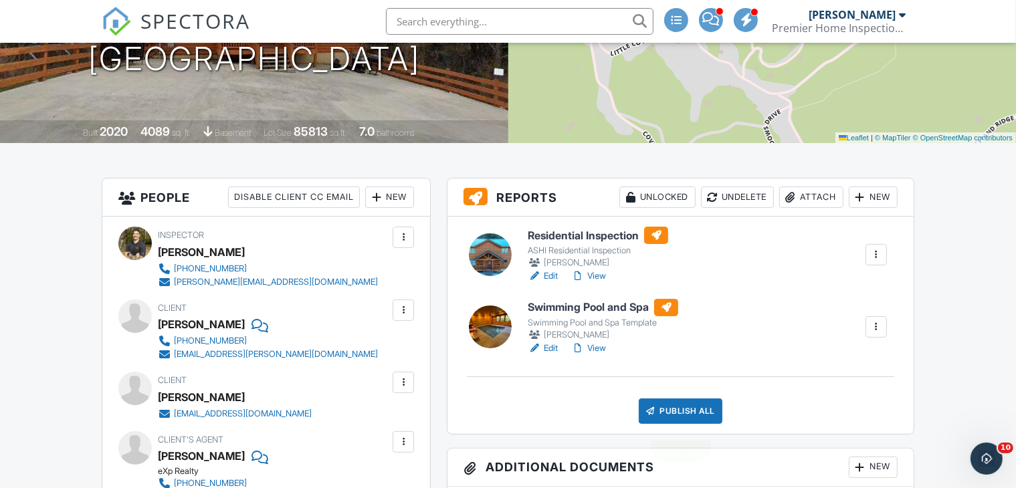
click at [674, 424] on div "Publish All" at bounding box center [681, 411] width 84 height 25
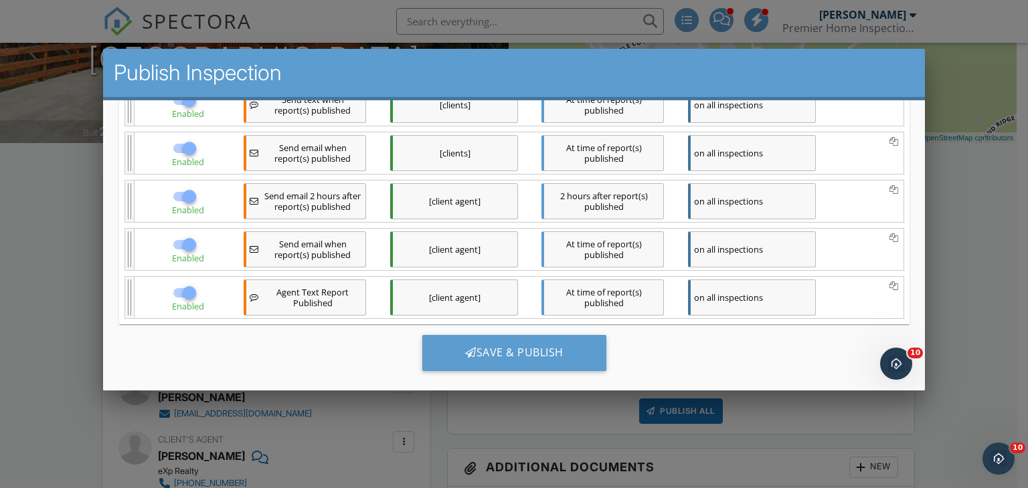
scroll to position [282, 0]
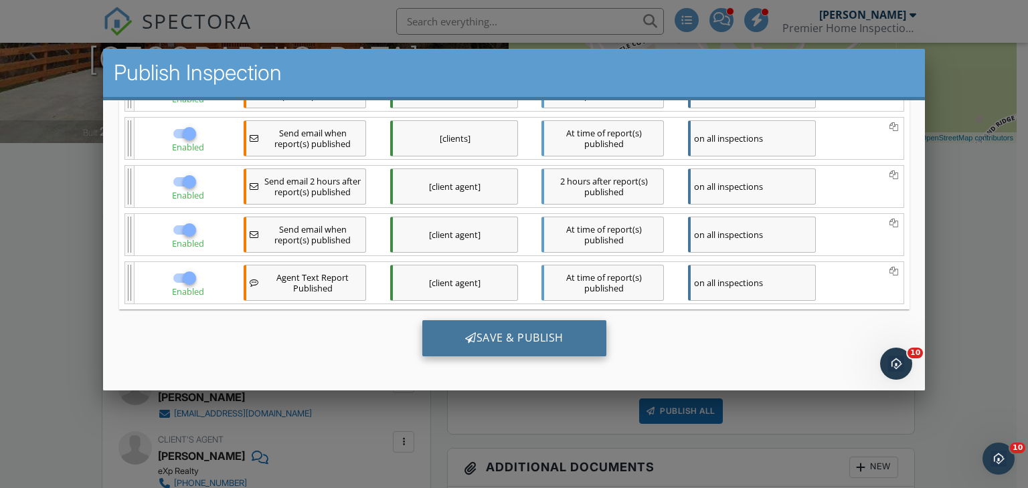
click at [494, 338] on div "Save & Publish" at bounding box center [514, 339] width 184 height 36
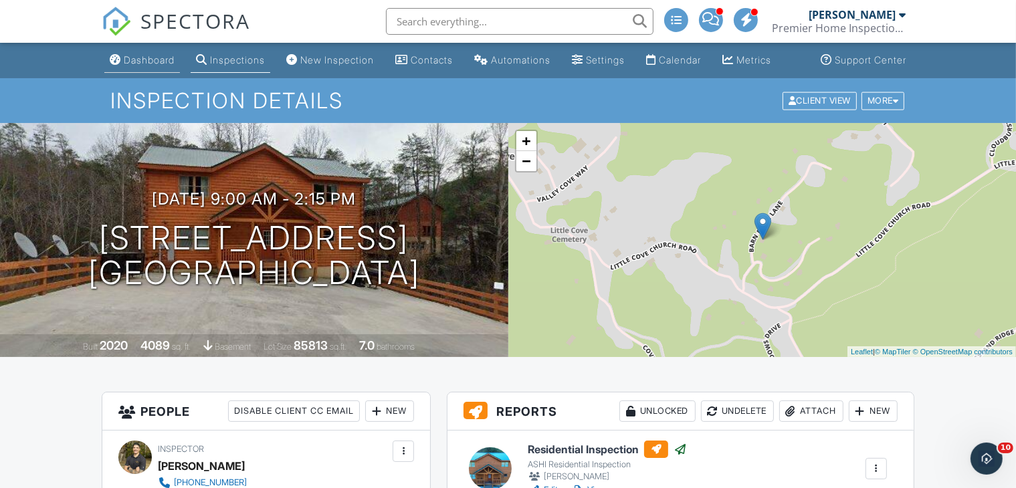
click at [137, 66] on div "Dashboard" at bounding box center [149, 59] width 51 height 11
